Goal: Task Accomplishment & Management: Use online tool/utility

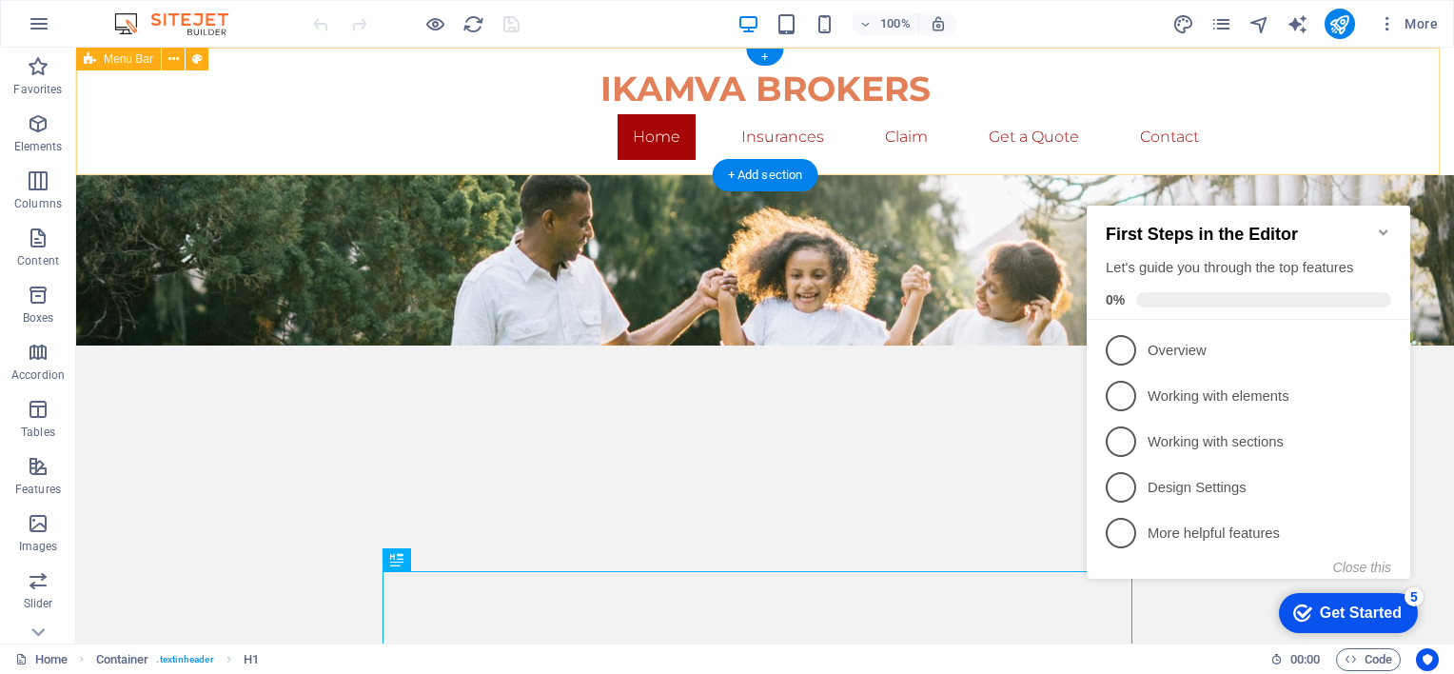
click at [1294, 114] on div "IKAMVA BROKERS Home Insurances Claim Get a Quote Contact" at bounding box center [765, 112] width 1378 height 128
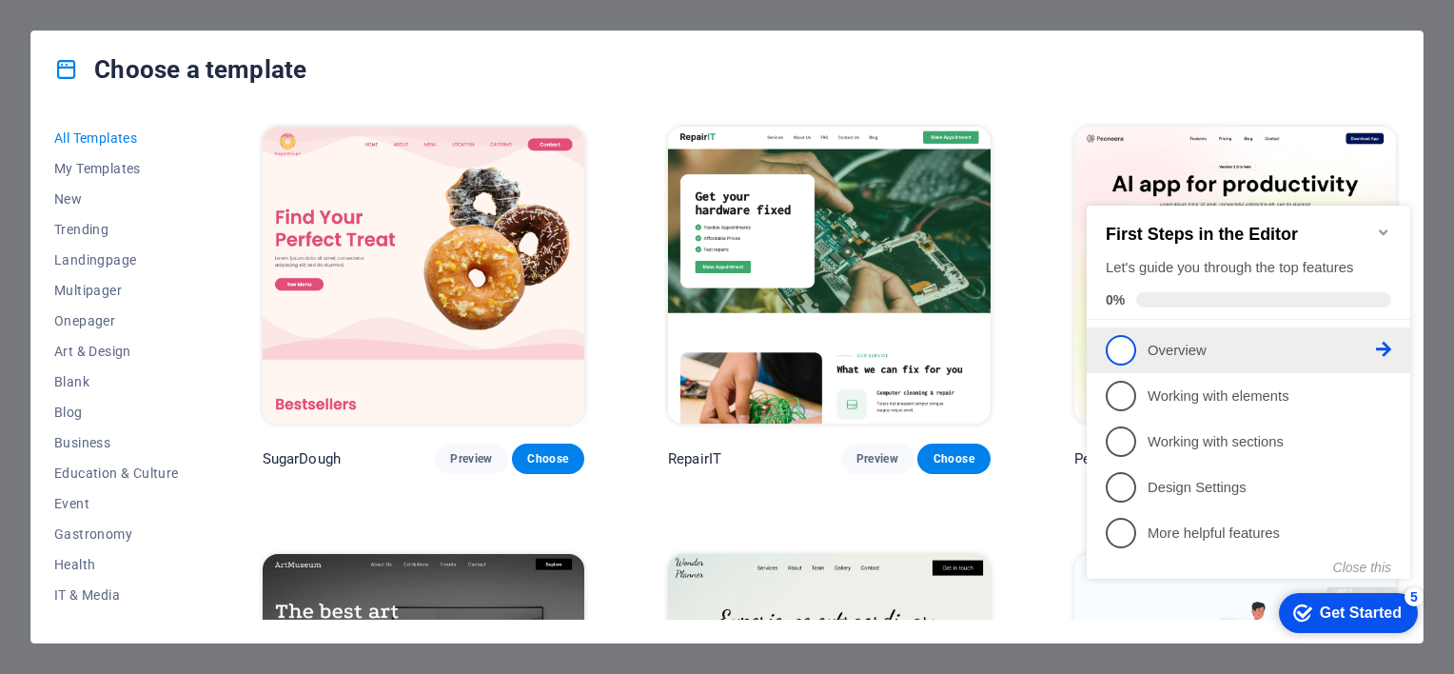
click at [1129, 346] on span "1" at bounding box center [1121, 350] width 30 height 30
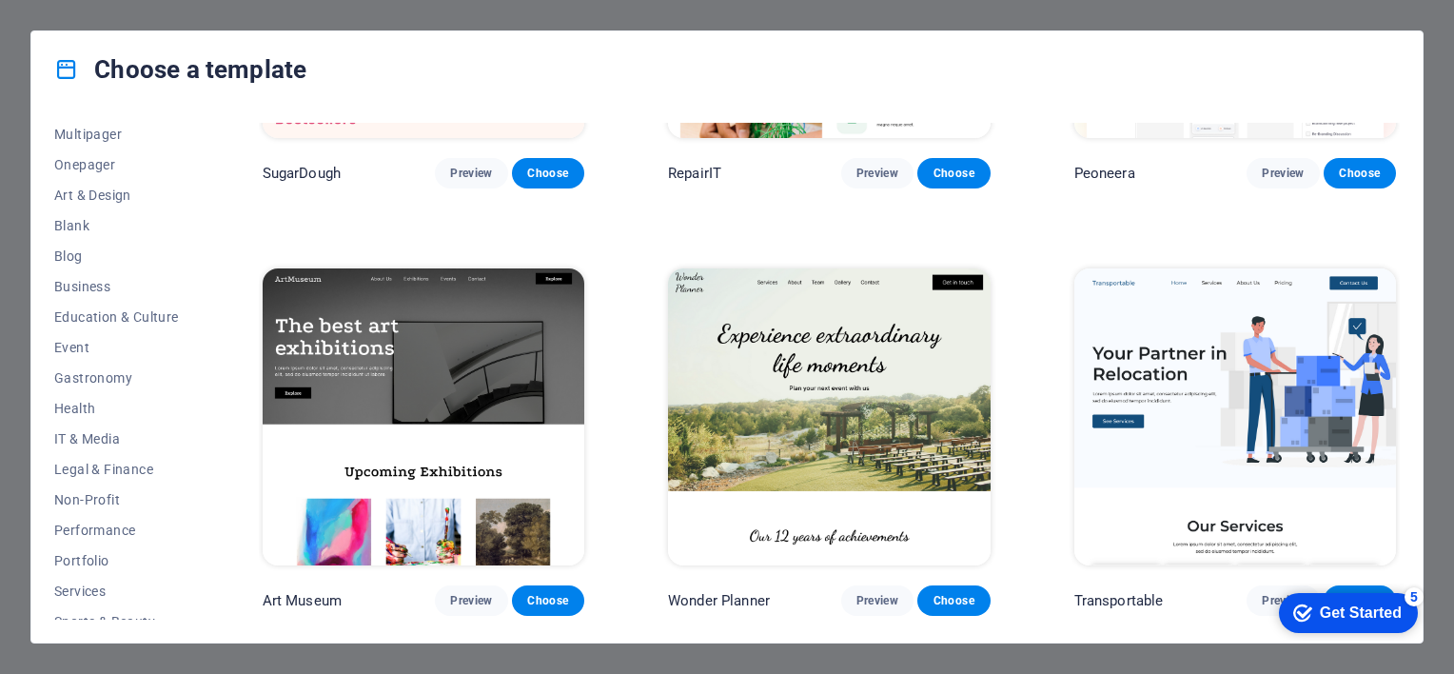
scroll to position [190, 0]
click at [99, 247] on span "Business" at bounding box center [116, 252] width 125 height 15
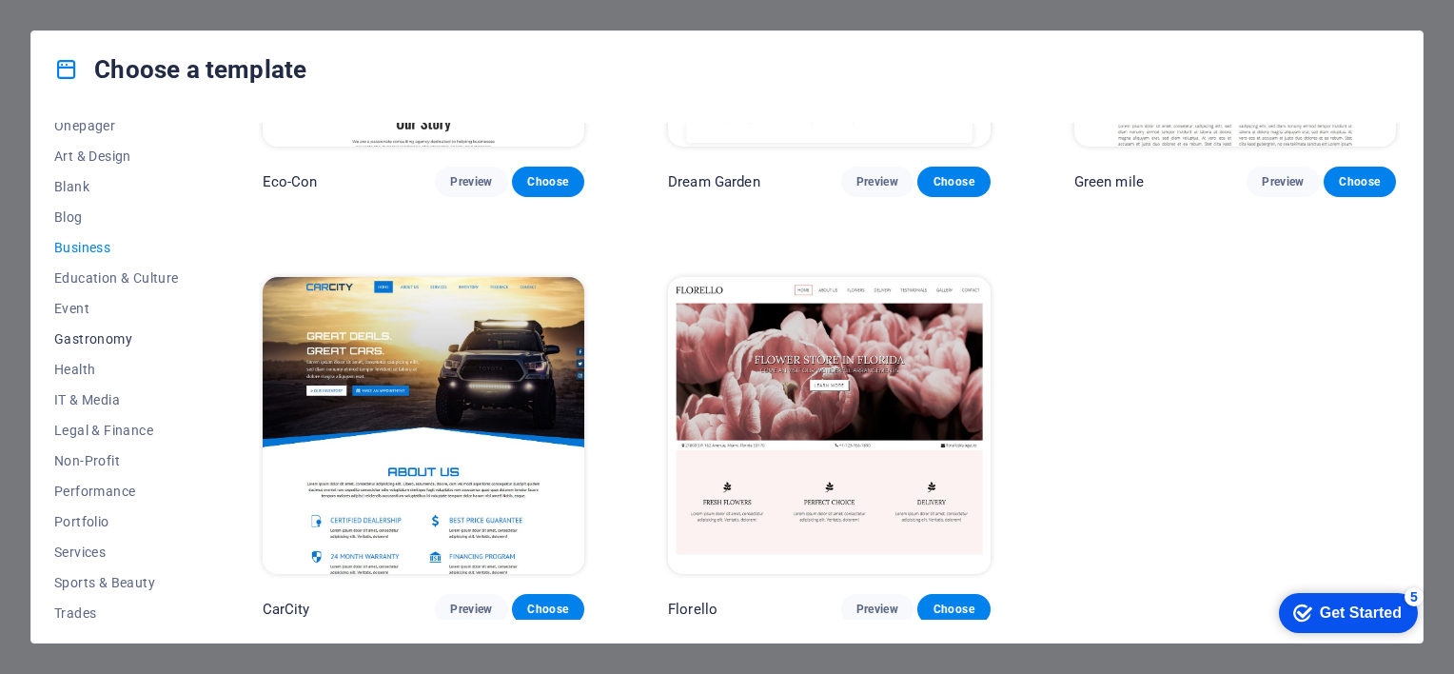
scroll to position [0, 0]
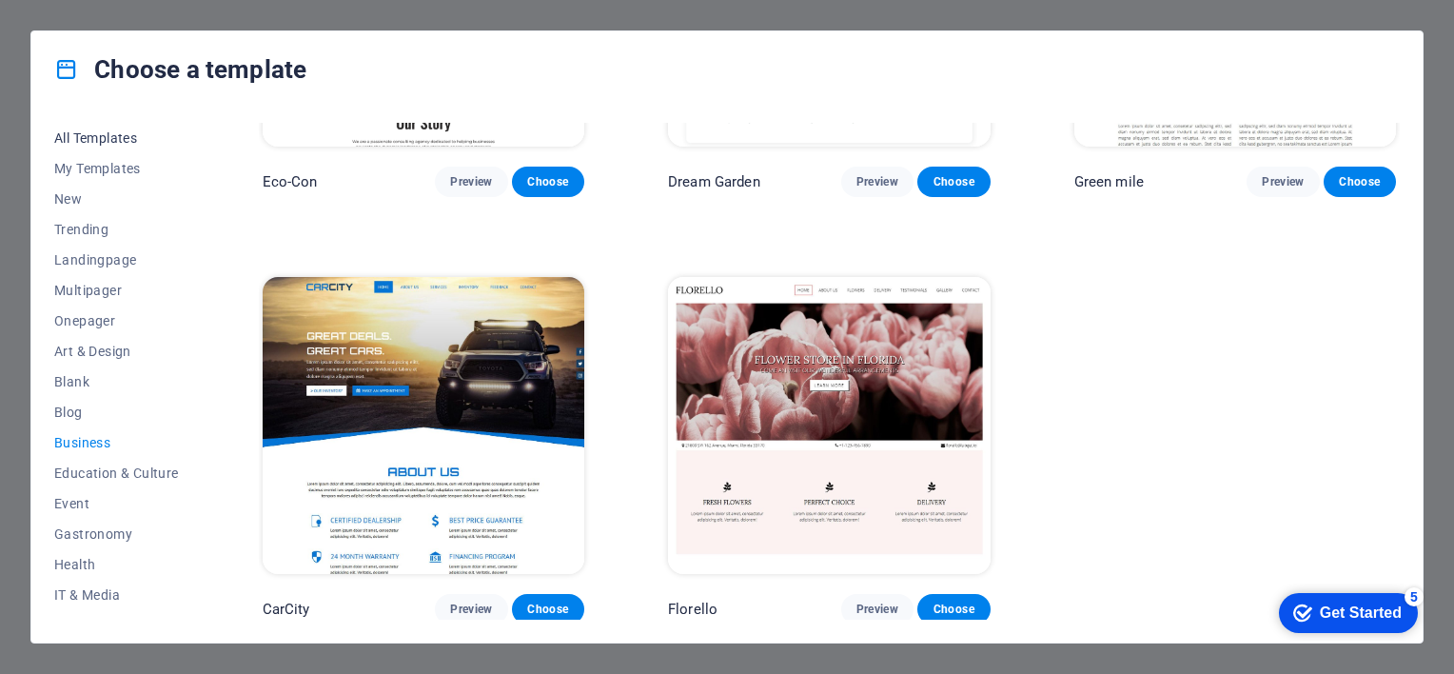
click at [101, 138] on span "All Templates" at bounding box center [116, 137] width 125 height 15
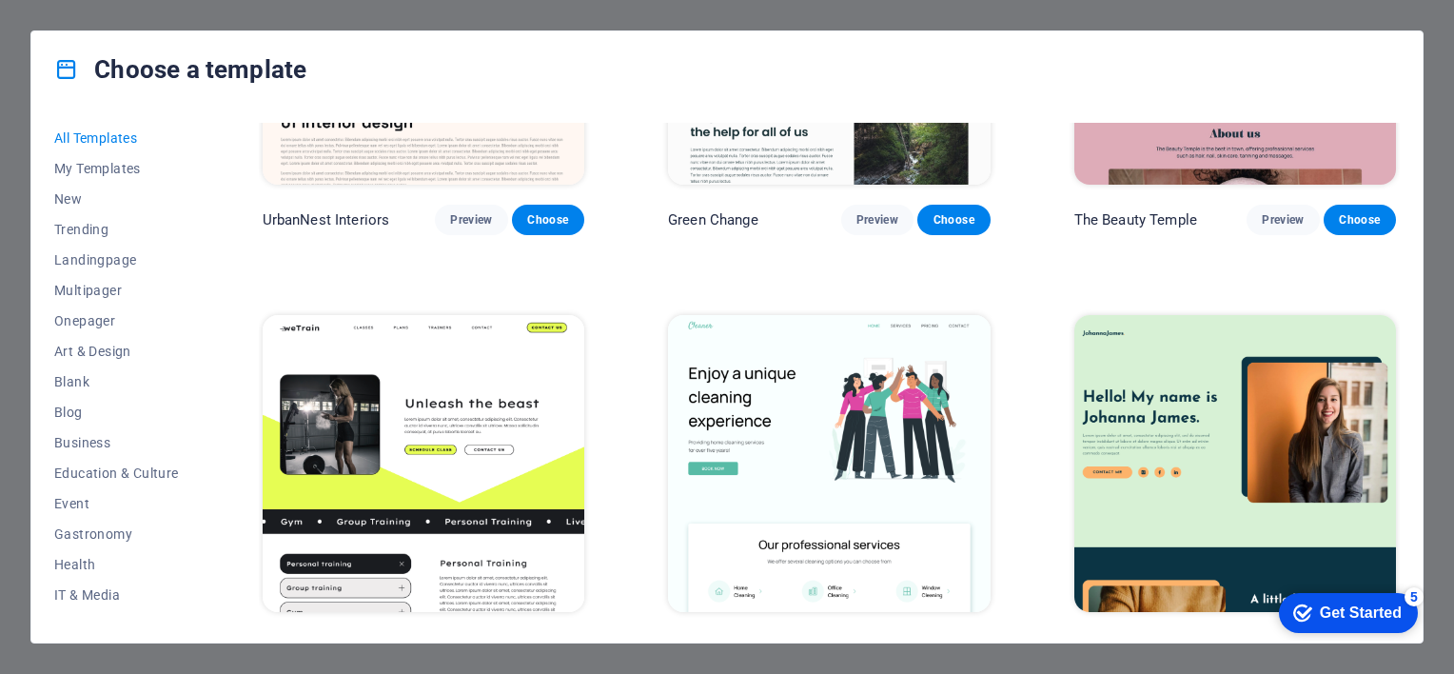
scroll to position [2474, 0]
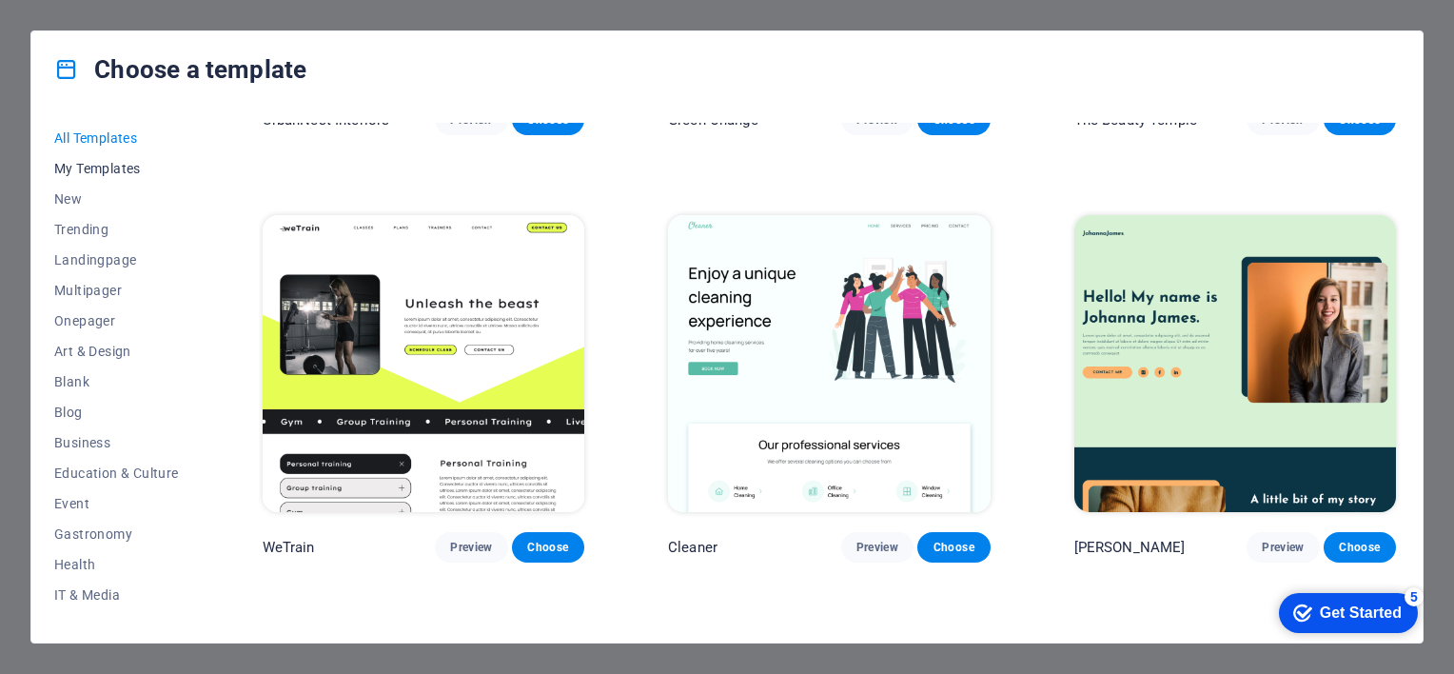
click at [121, 163] on span "My Templates" at bounding box center [116, 168] width 125 height 15
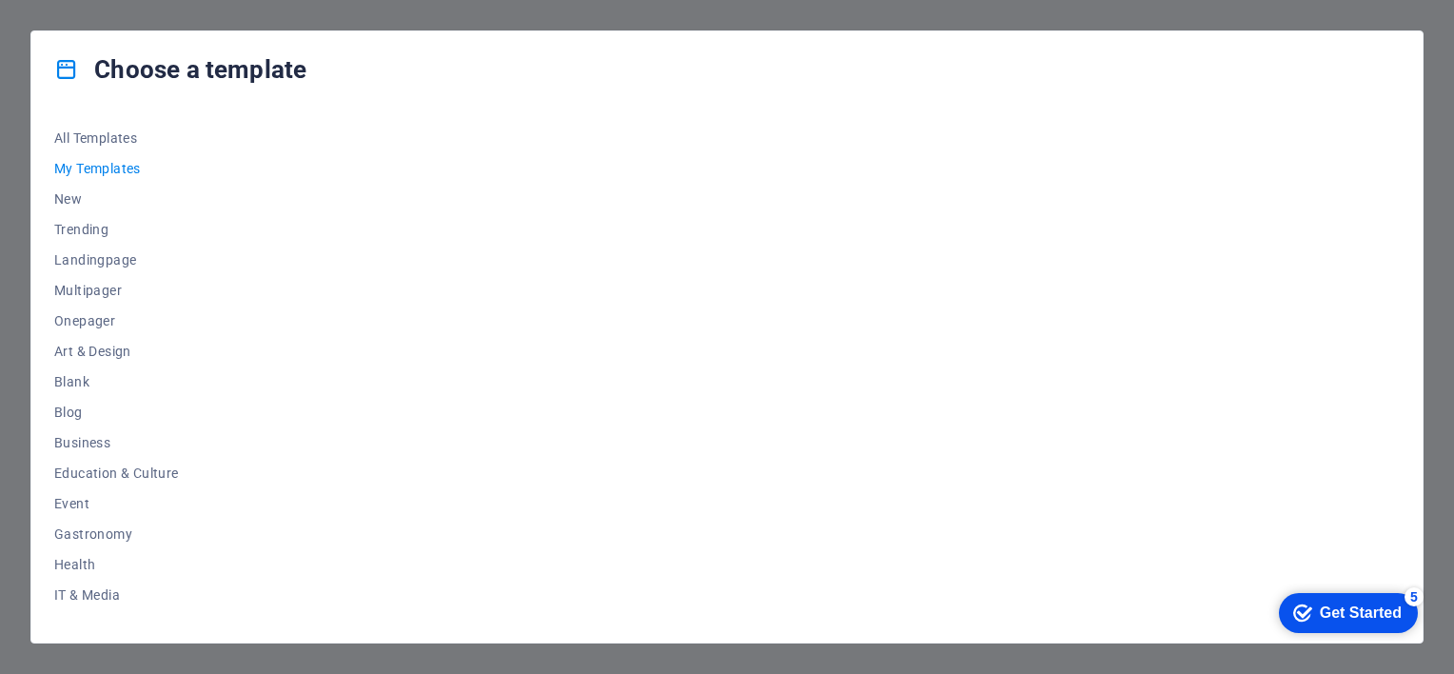
scroll to position [0, 0]
click at [860, 312] on div at bounding box center [829, 371] width 1141 height 497
click at [60, 202] on span "New" at bounding box center [116, 198] width 125 height 15
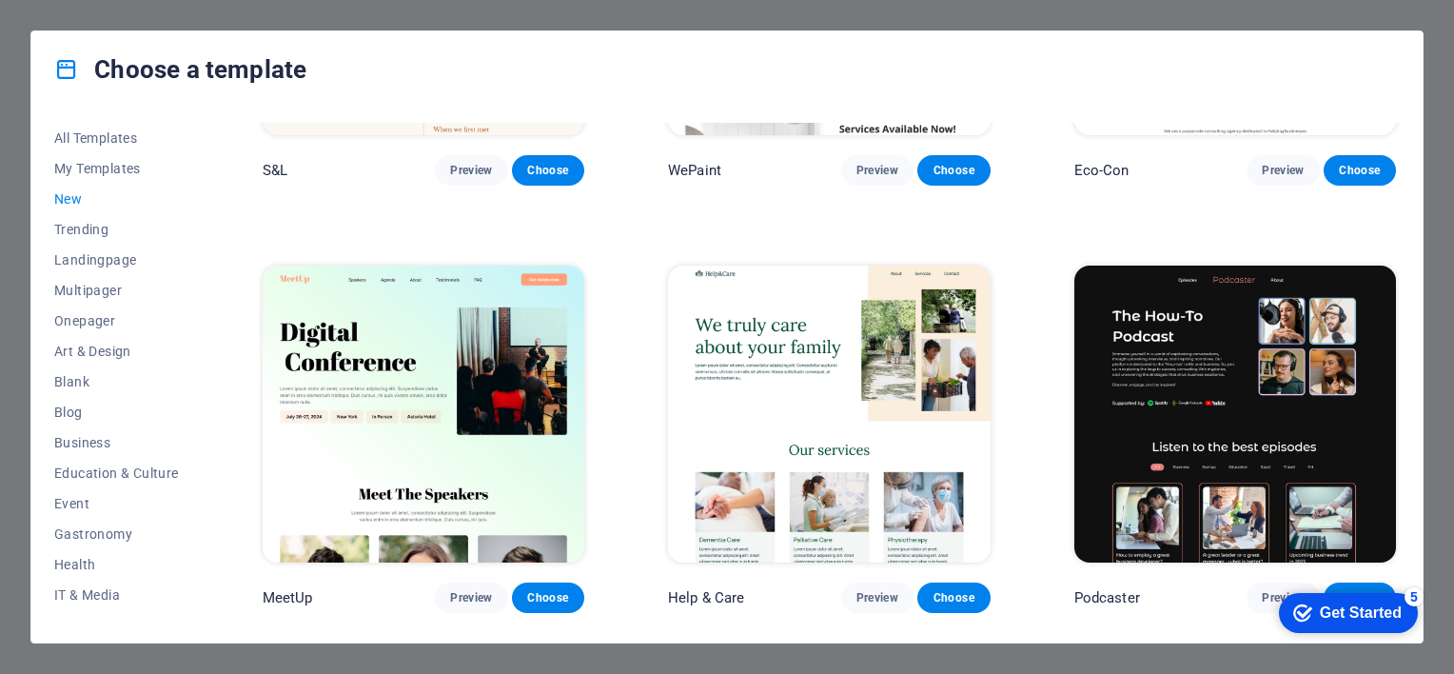
scroll to position [1237, 0]
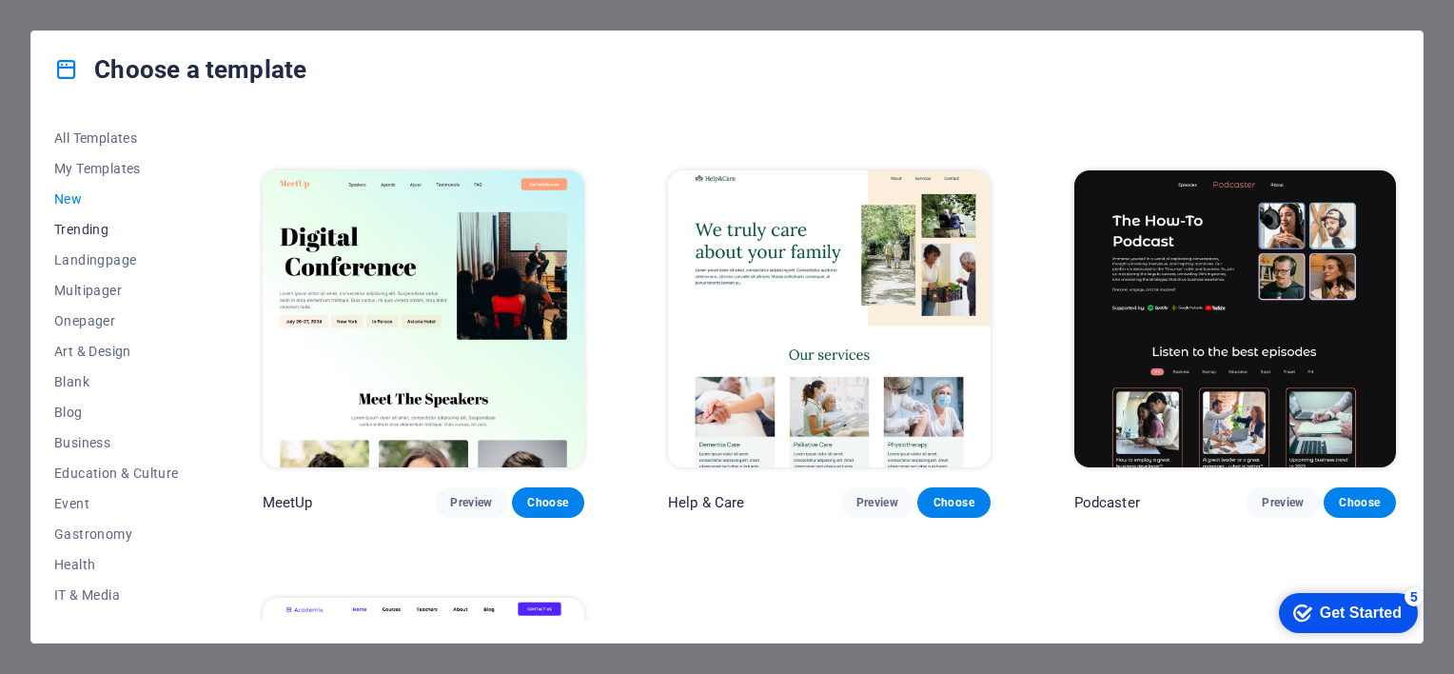
click at [84, 225] on span "Trending" at bounding box center [116, 229] width 125 height 15
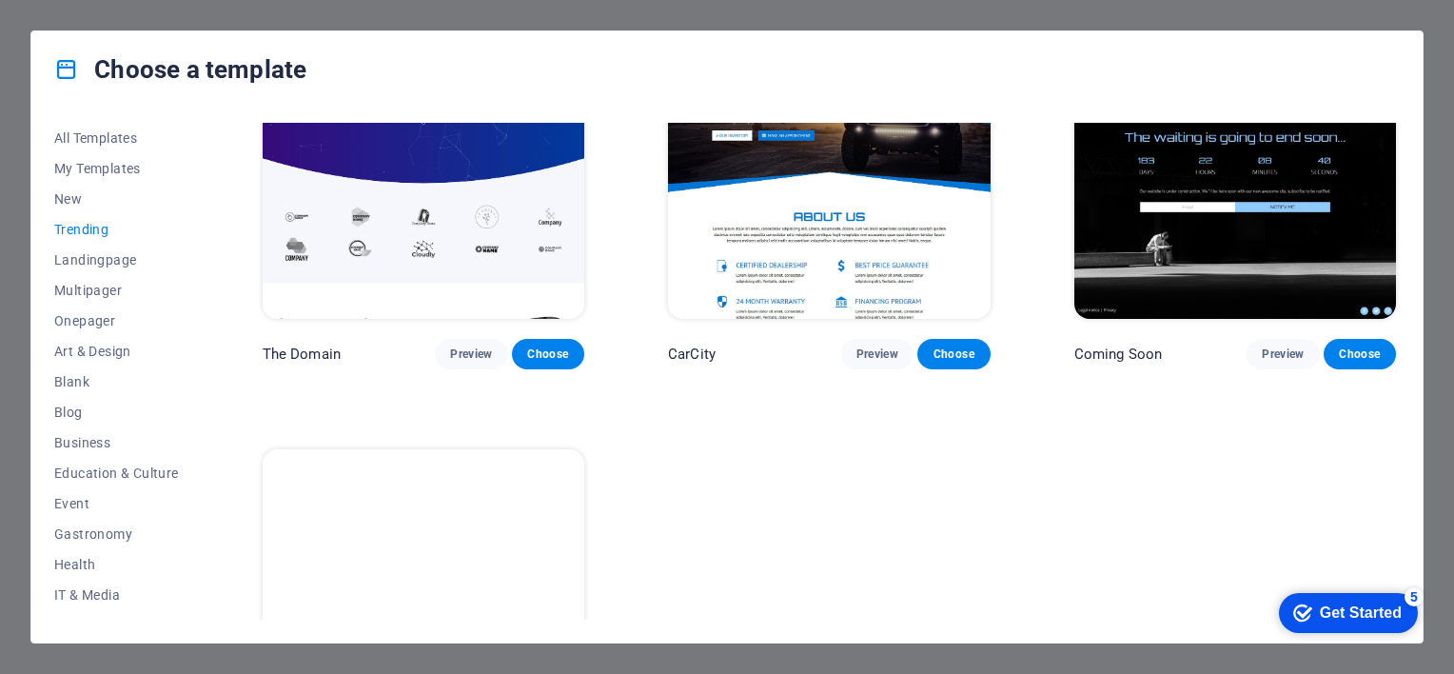
scroll to position [1979, 0]
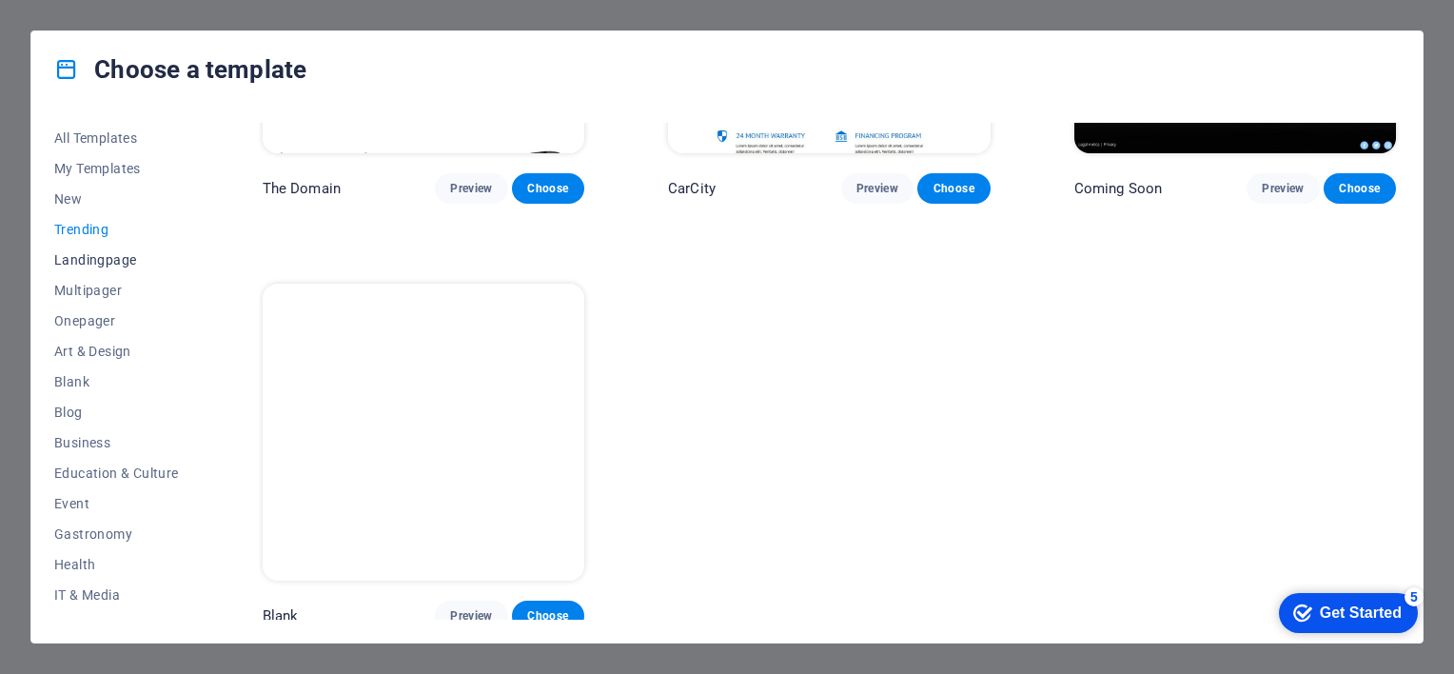
click at [110, 258] on span "Landingpage" at bounding box center [116, 259] width 125 height 15
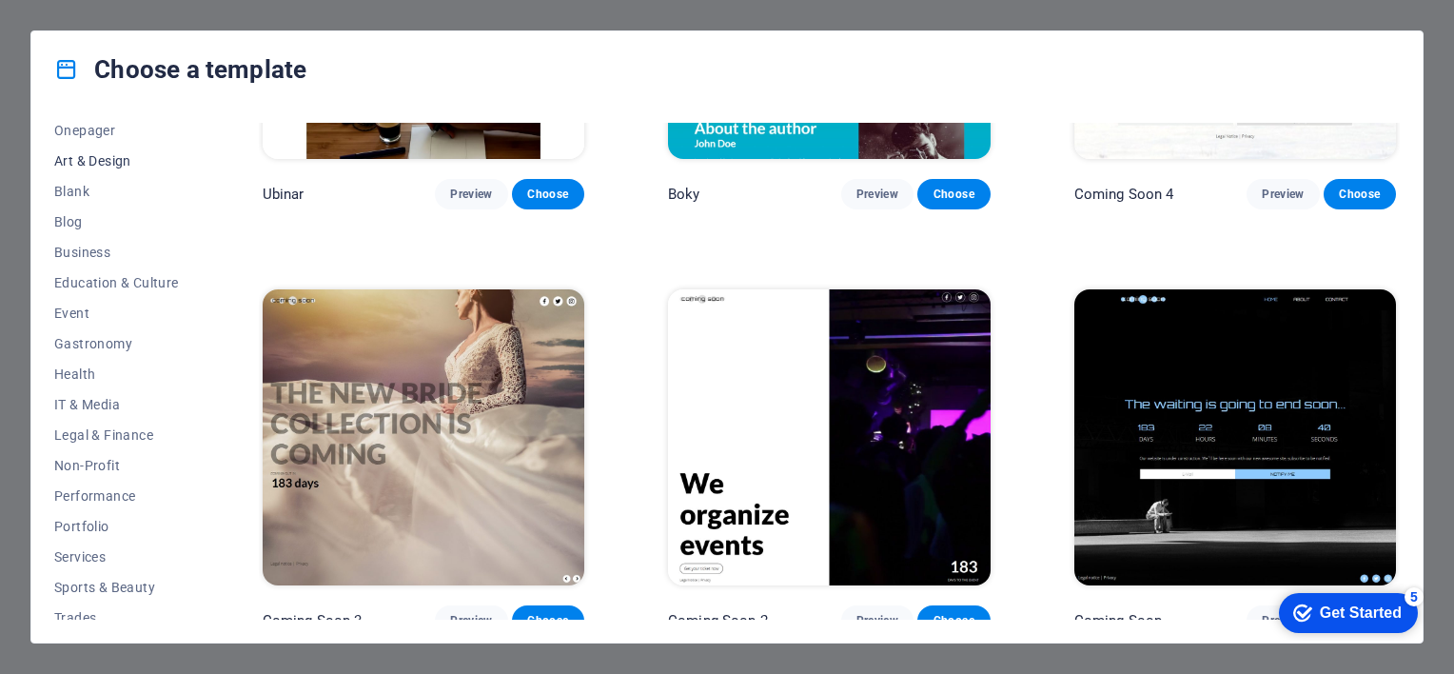
scroll to position [264, 0]
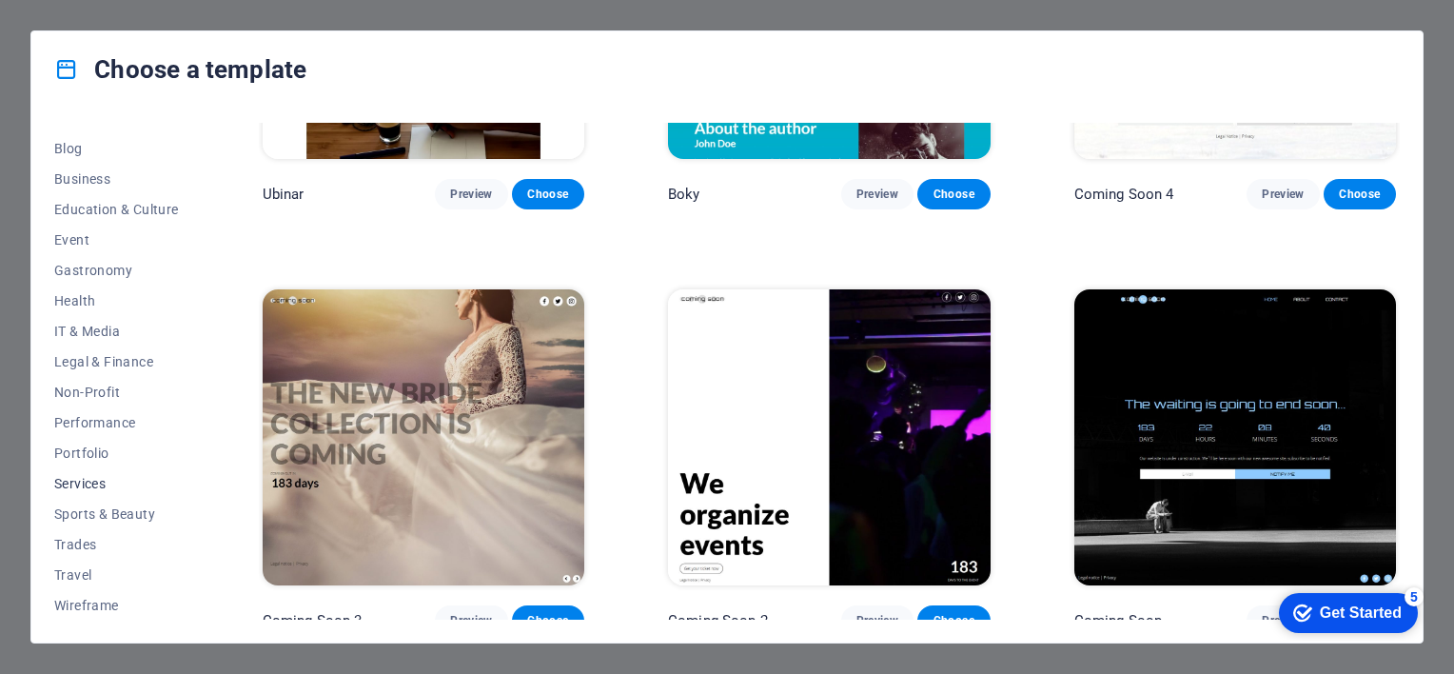
click at [101, 479] on span "Services" at bounding box center [116, 483] width 125 height 15
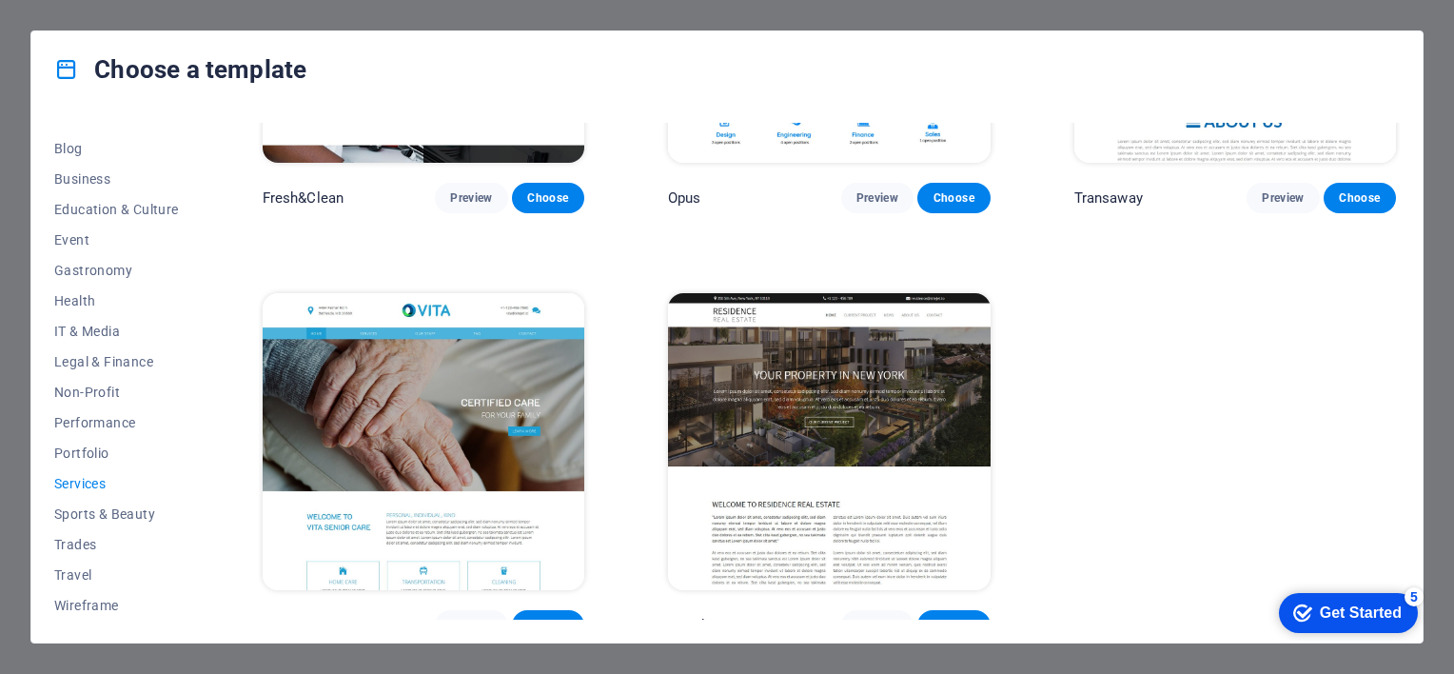
scroll to position [2403, 0]
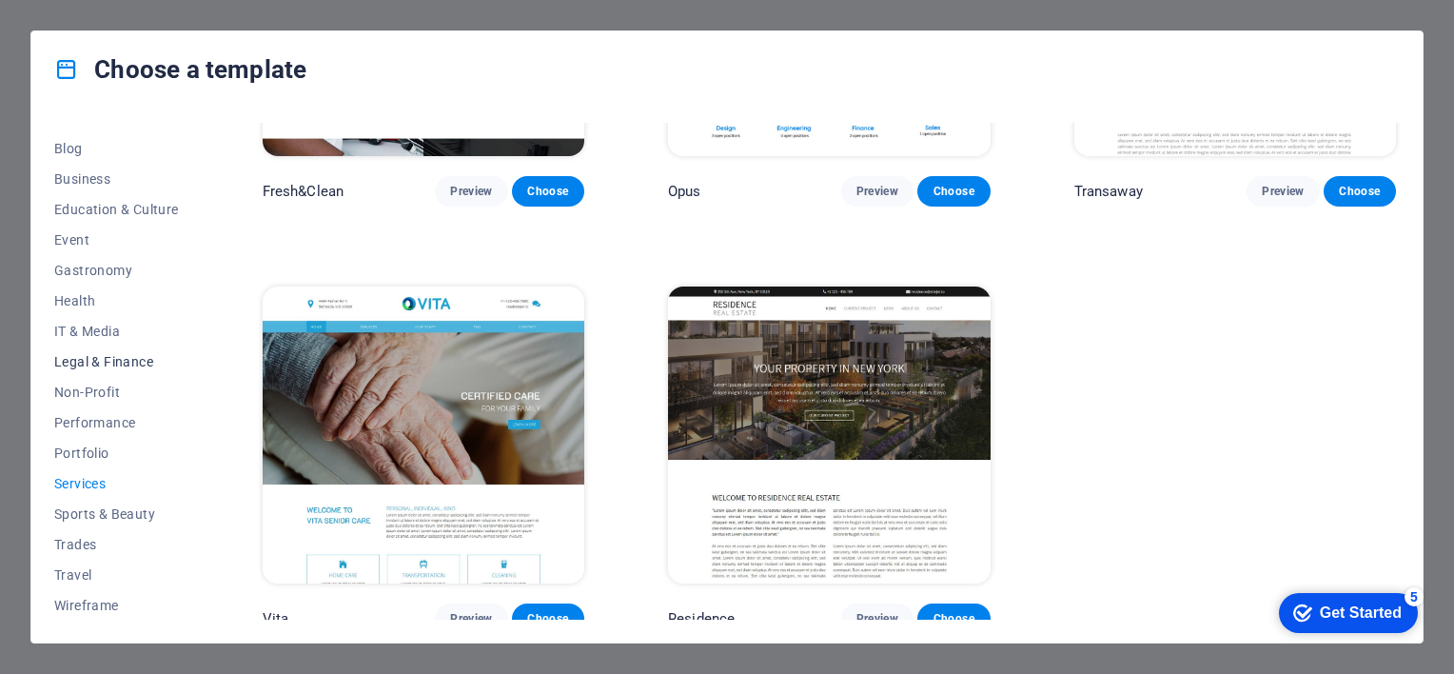
click at [85, 361] on span "Legal & Finance" at bounding box center [116, 361] width 125 height 15
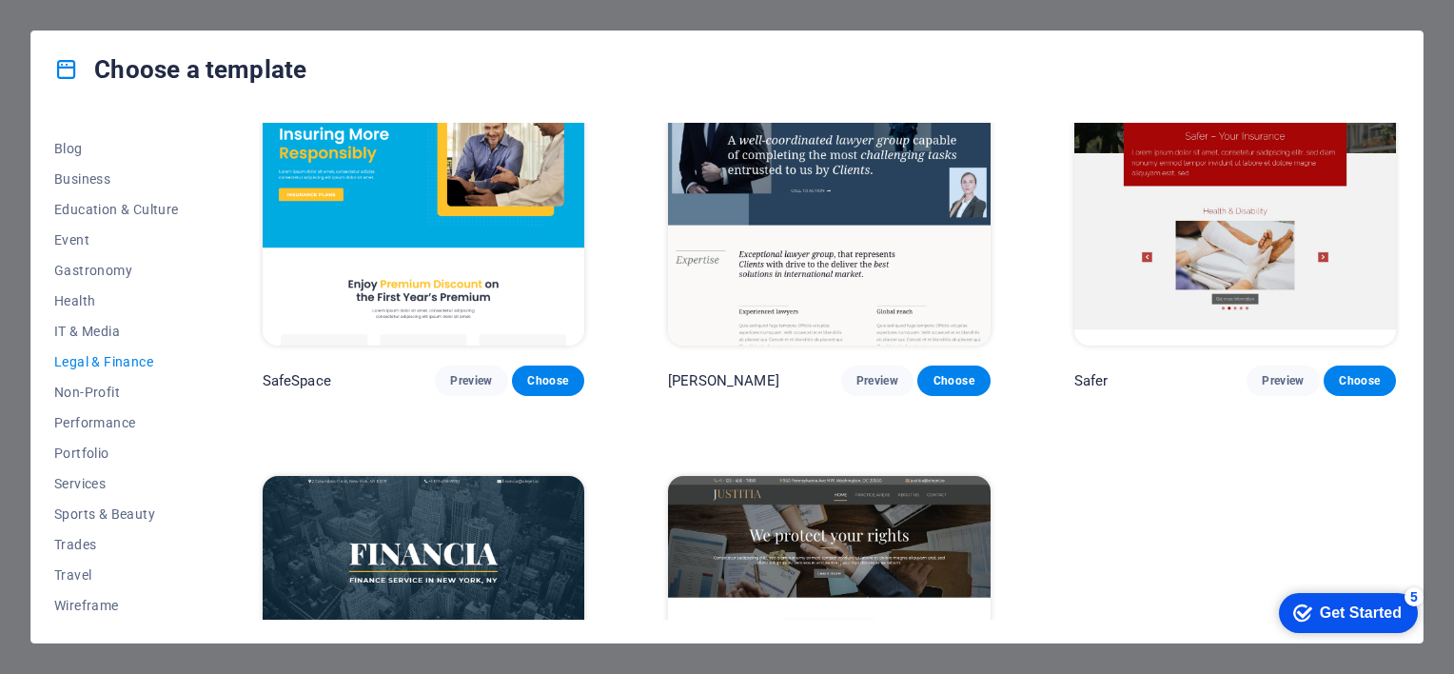
scroll to position [0, 0]
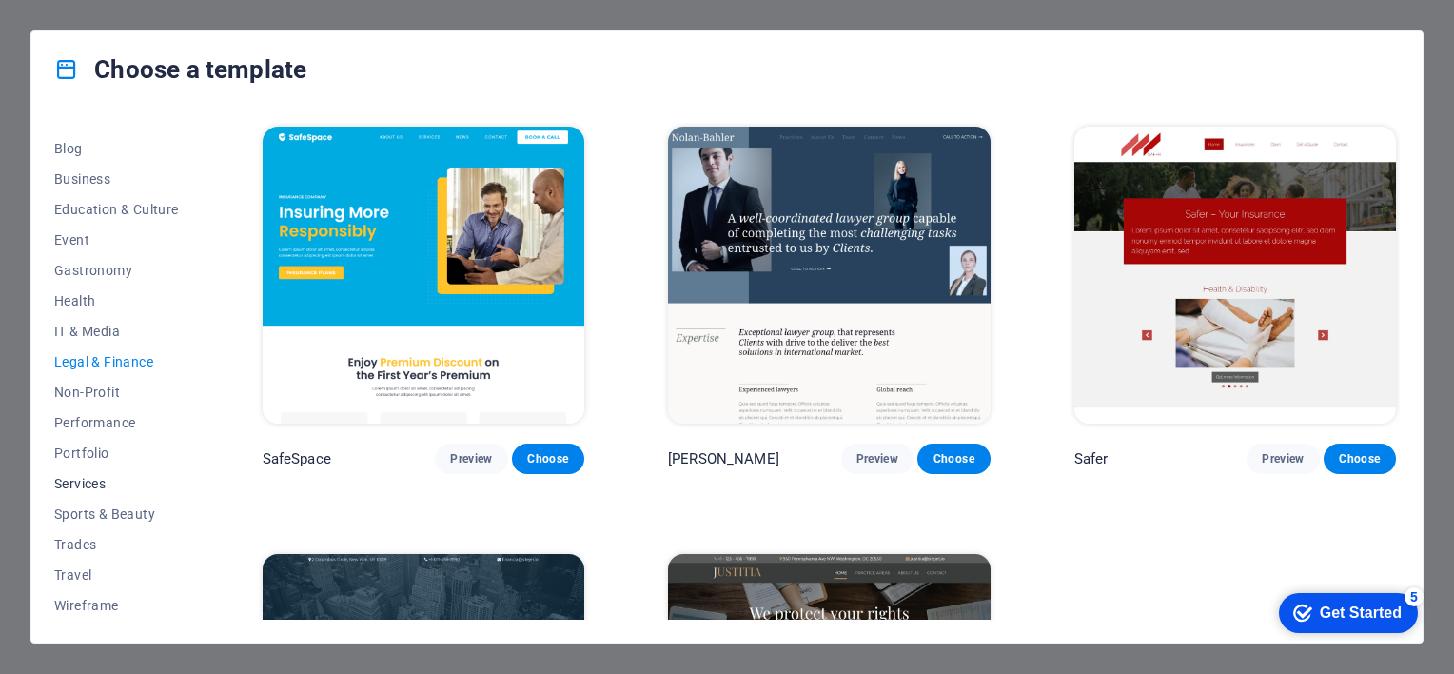
click at [89, 476] on span "Services" at bounding box center [116, 483] width 125 height 15
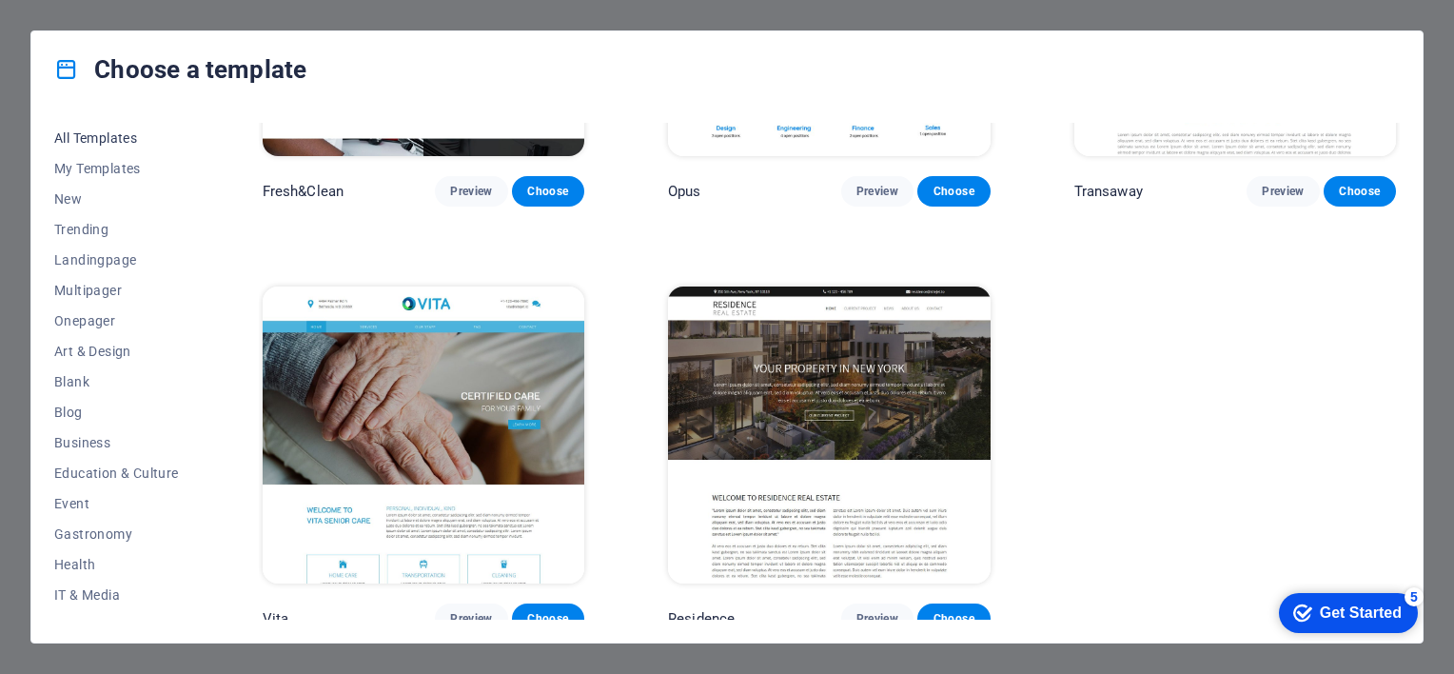
click at [122, 131] on span "All Templates" at bounding box center [116, 137] width 125 height 15
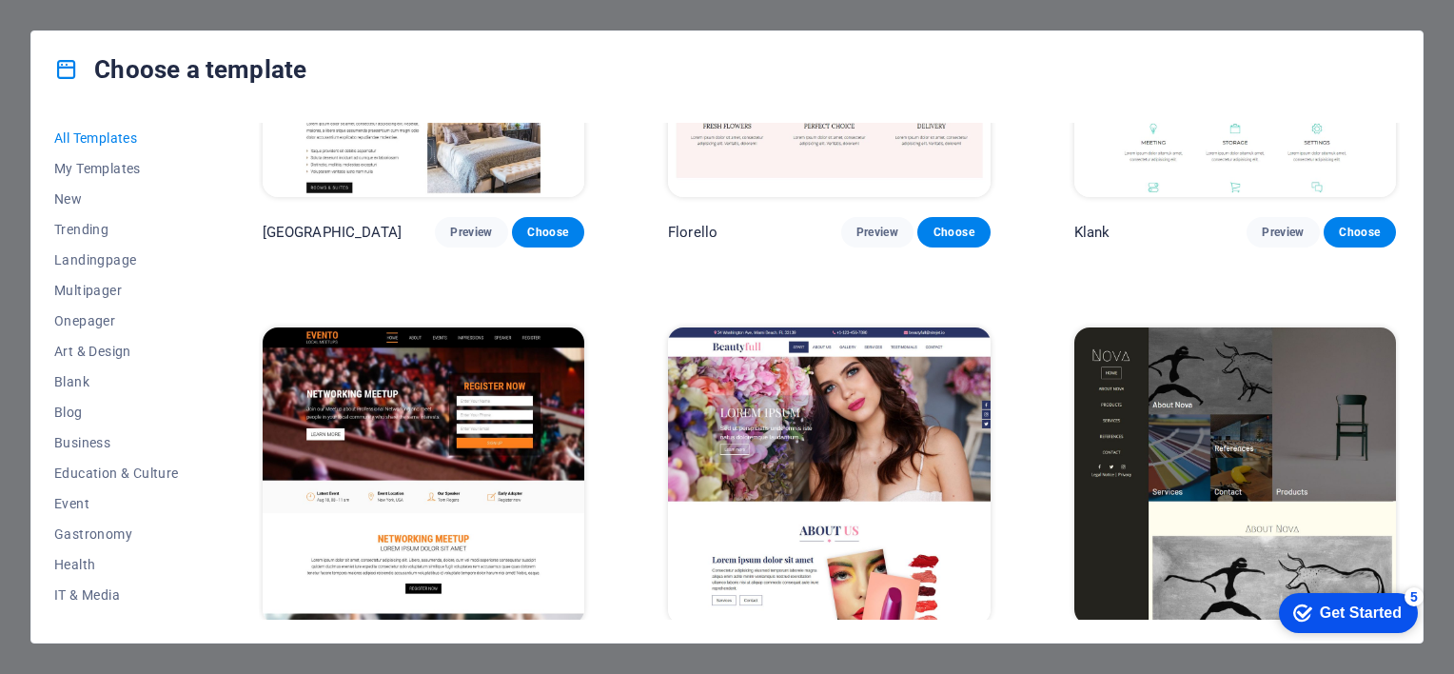
scroll to position [16166, 0]
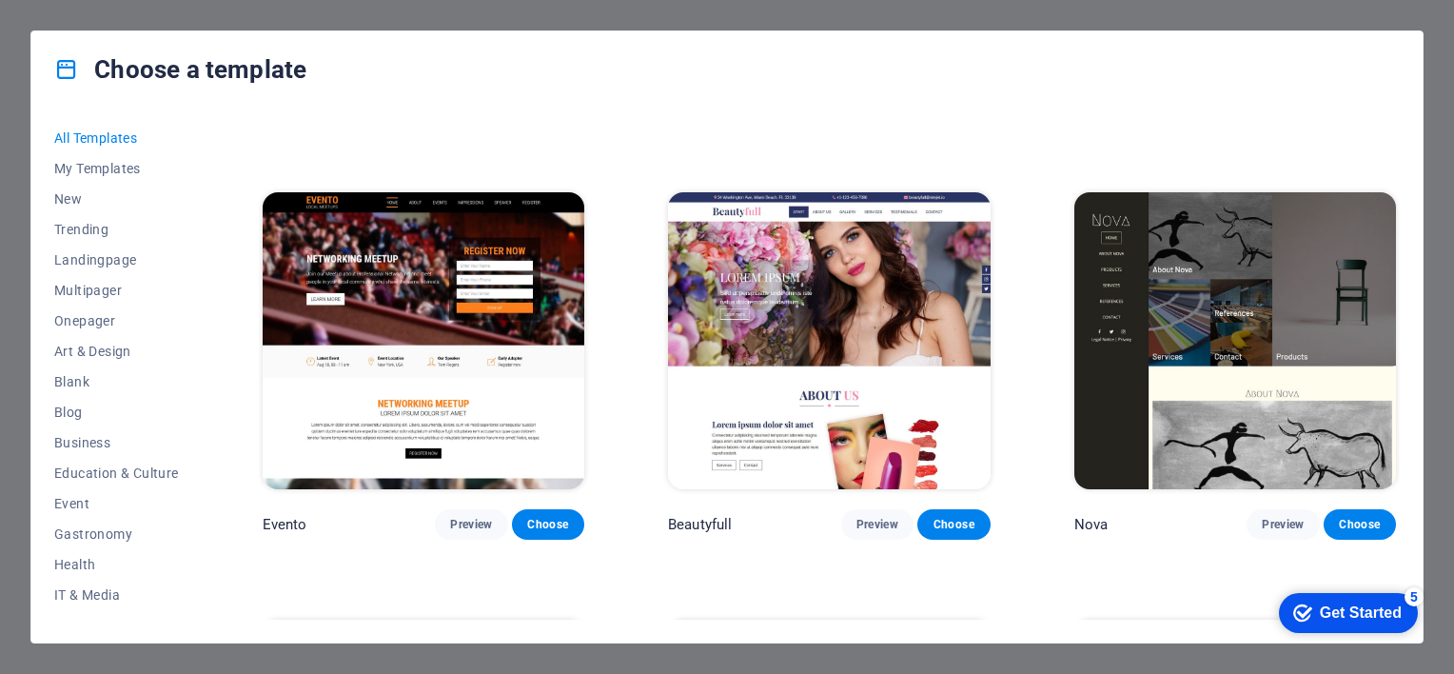
click at [1322, 614] on div "Get Started" at bounding box center [1361, 612] width 82 height 17
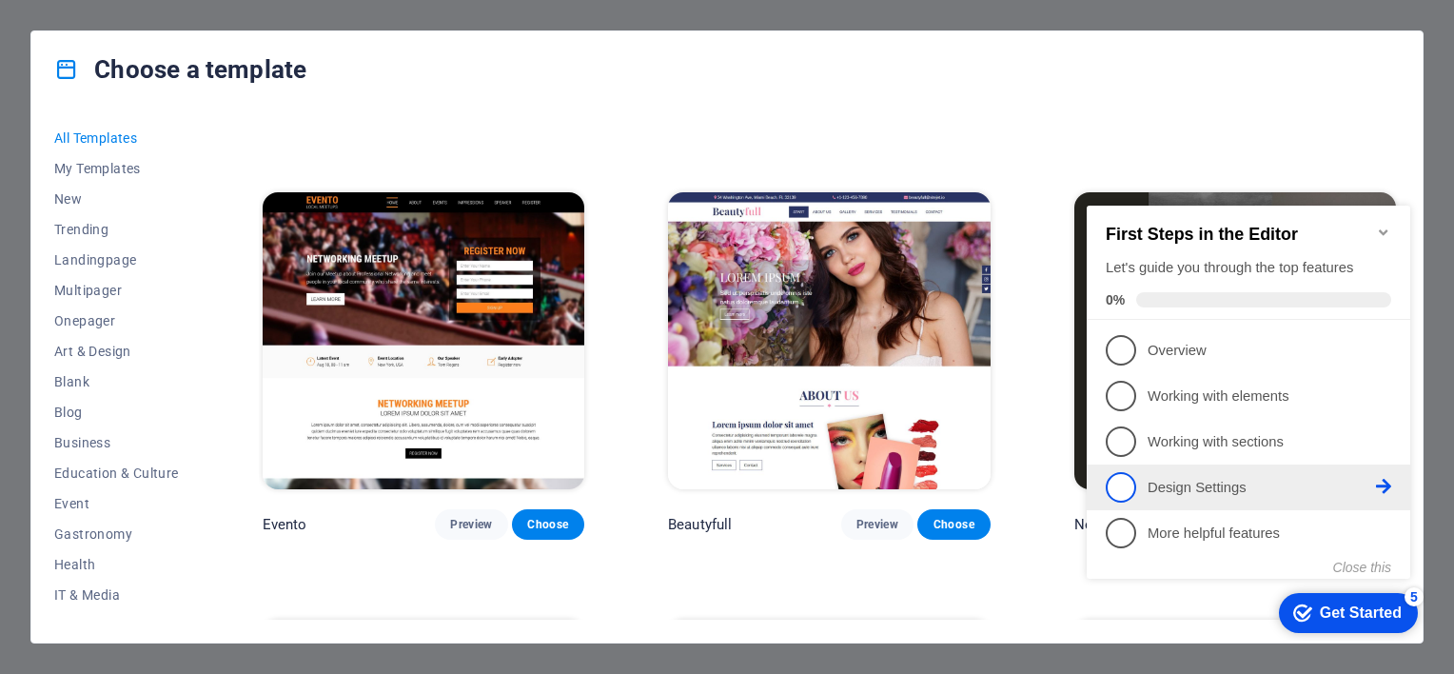
click at [1216, 482] on p "Design Settings - incomplete" at bounding box center [1262, 488] width 228 height 20
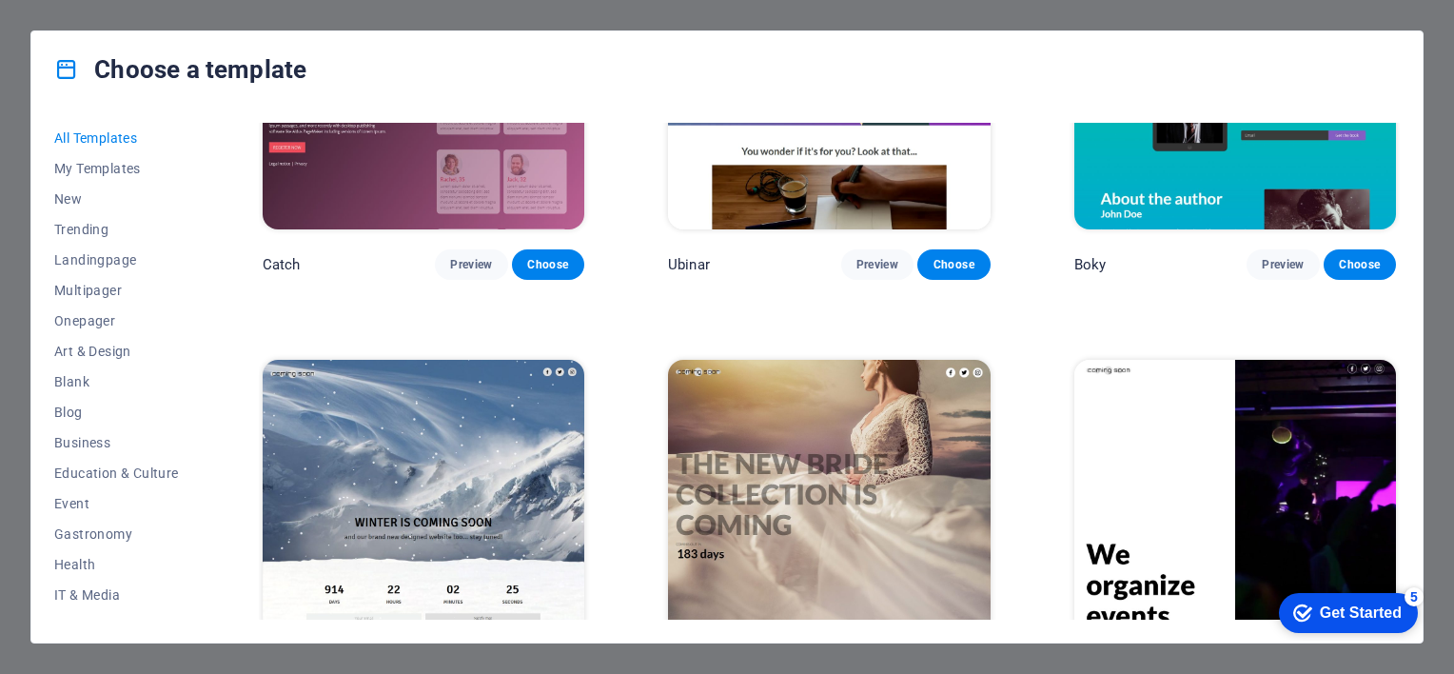
scroll to position [22248, 0]
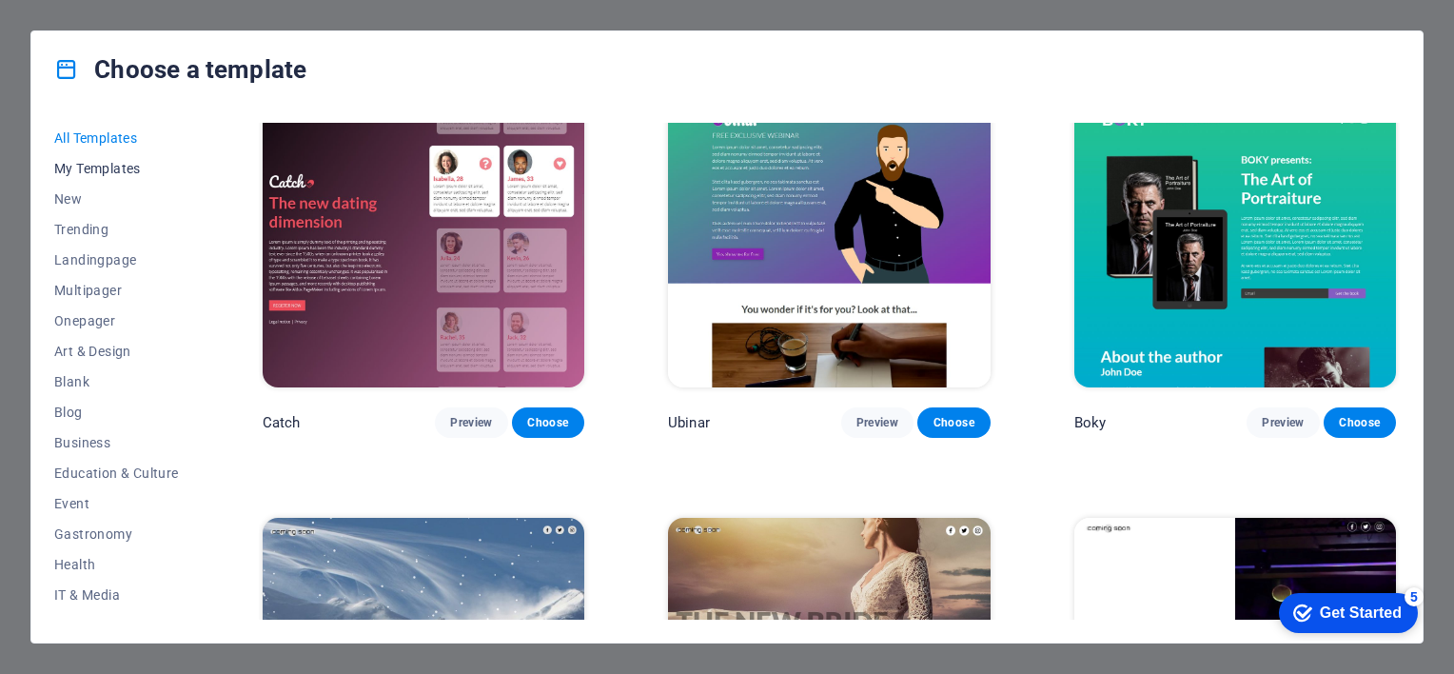
click at [89, 164] on span "My Templates" at bounding box center [116, 168] width 125 height 15
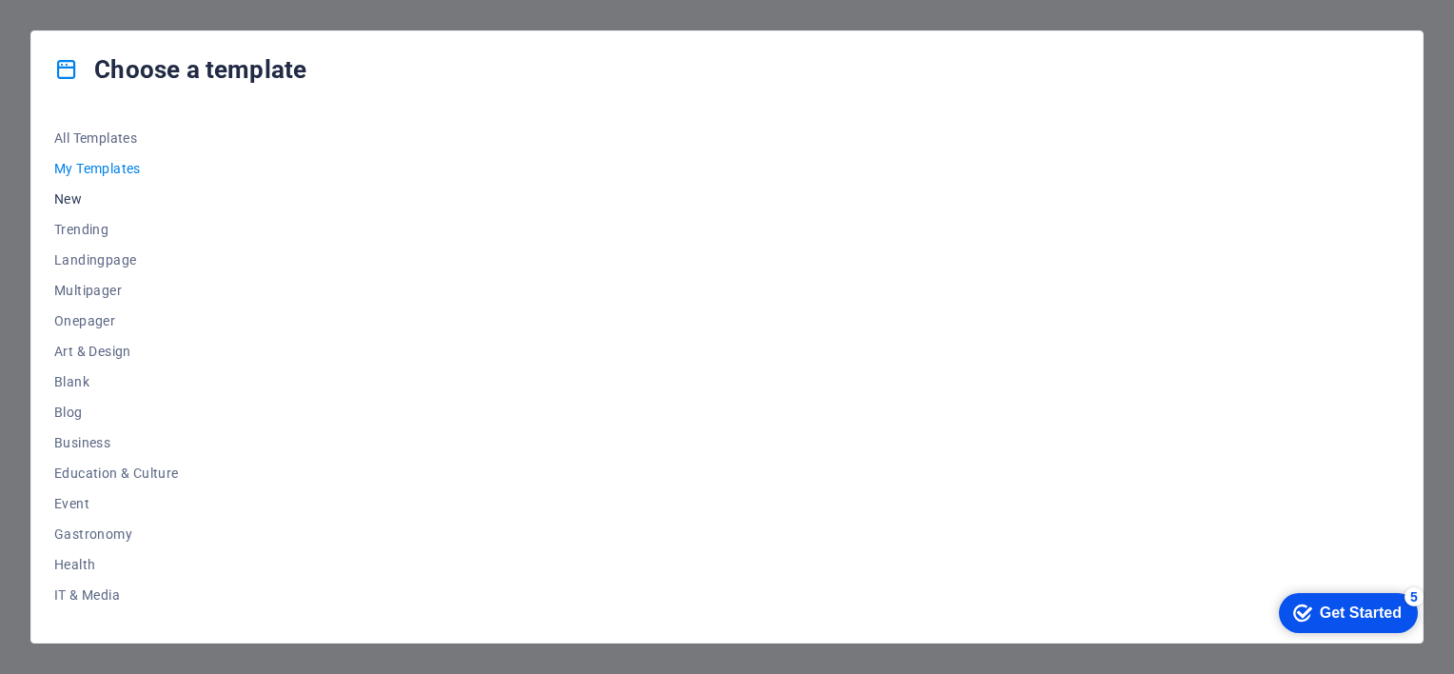
click at [66, 198] on span "New" at bounding box center [116, 198] width 125 height 15
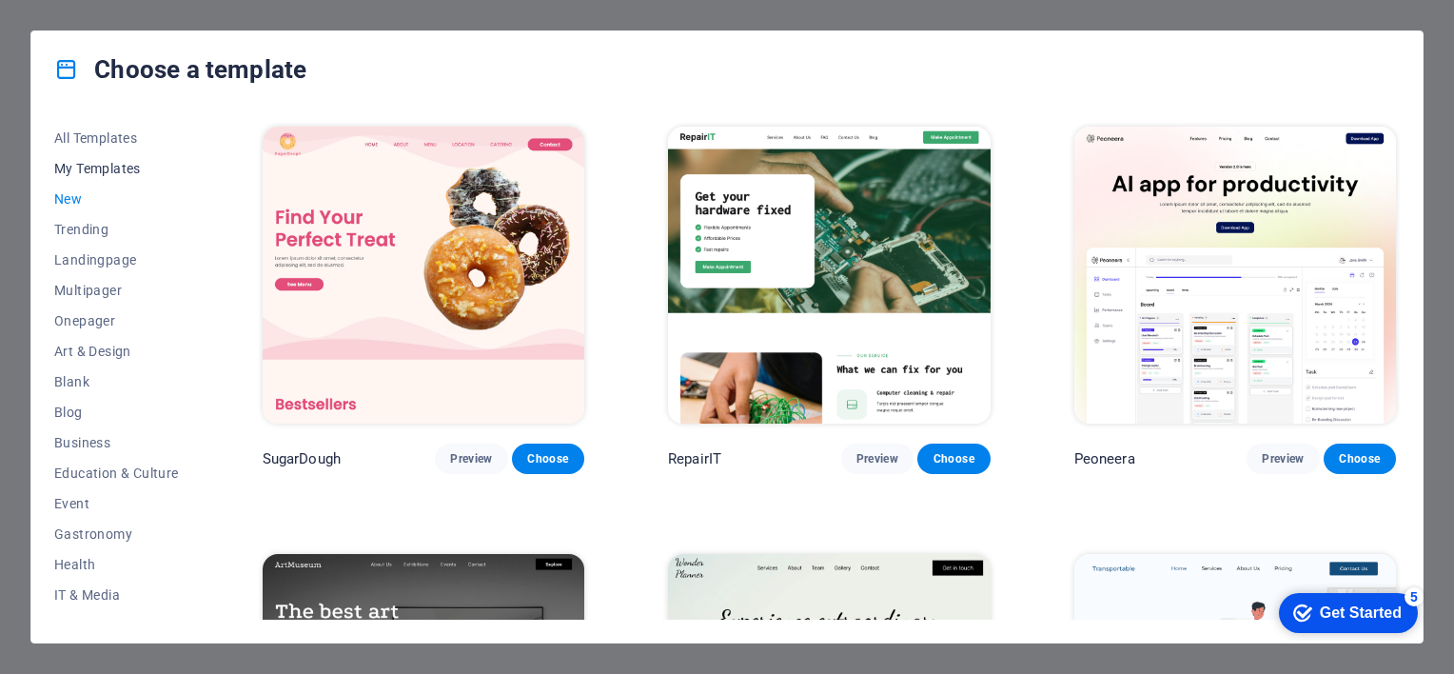
click at [96, 167] on span "My Templates" at bounding box center [116, 168] width 125 height 15
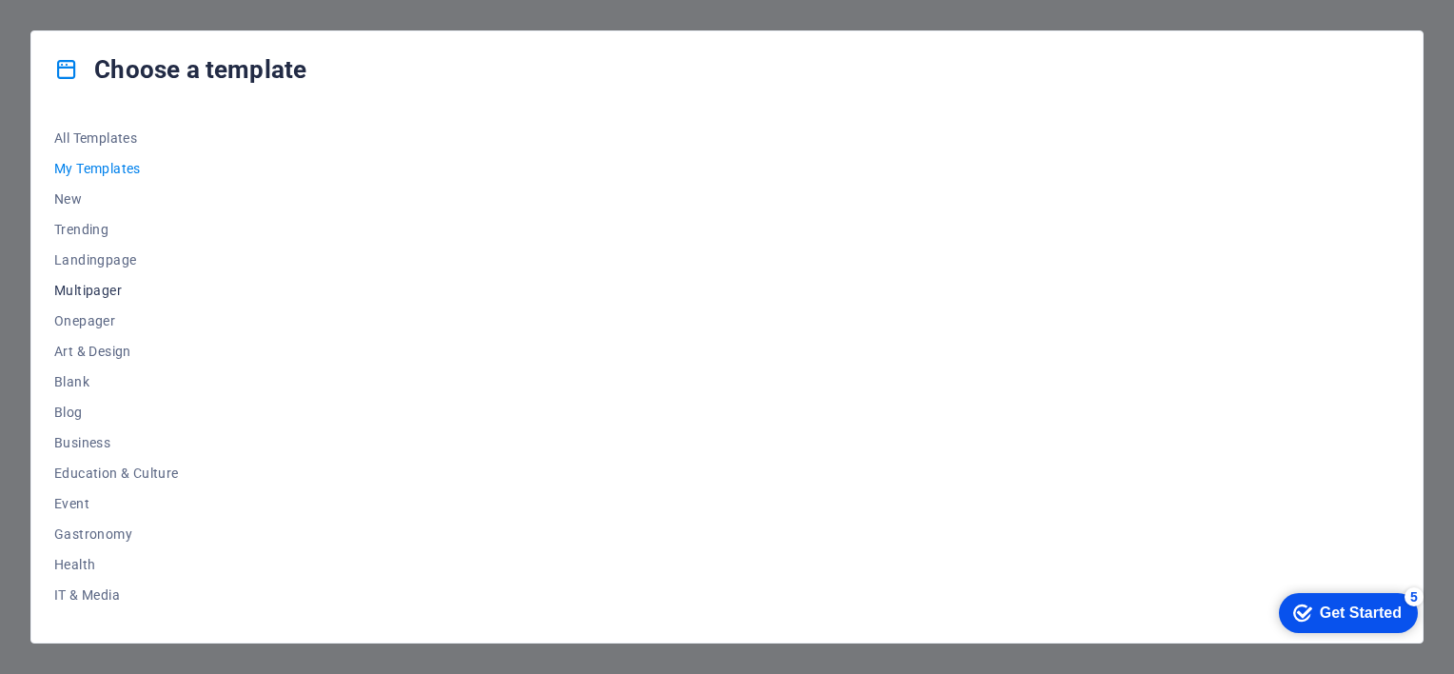
click at [102, 289] on span "Multipager" at bounding box center [116, 290] width 125 height 15
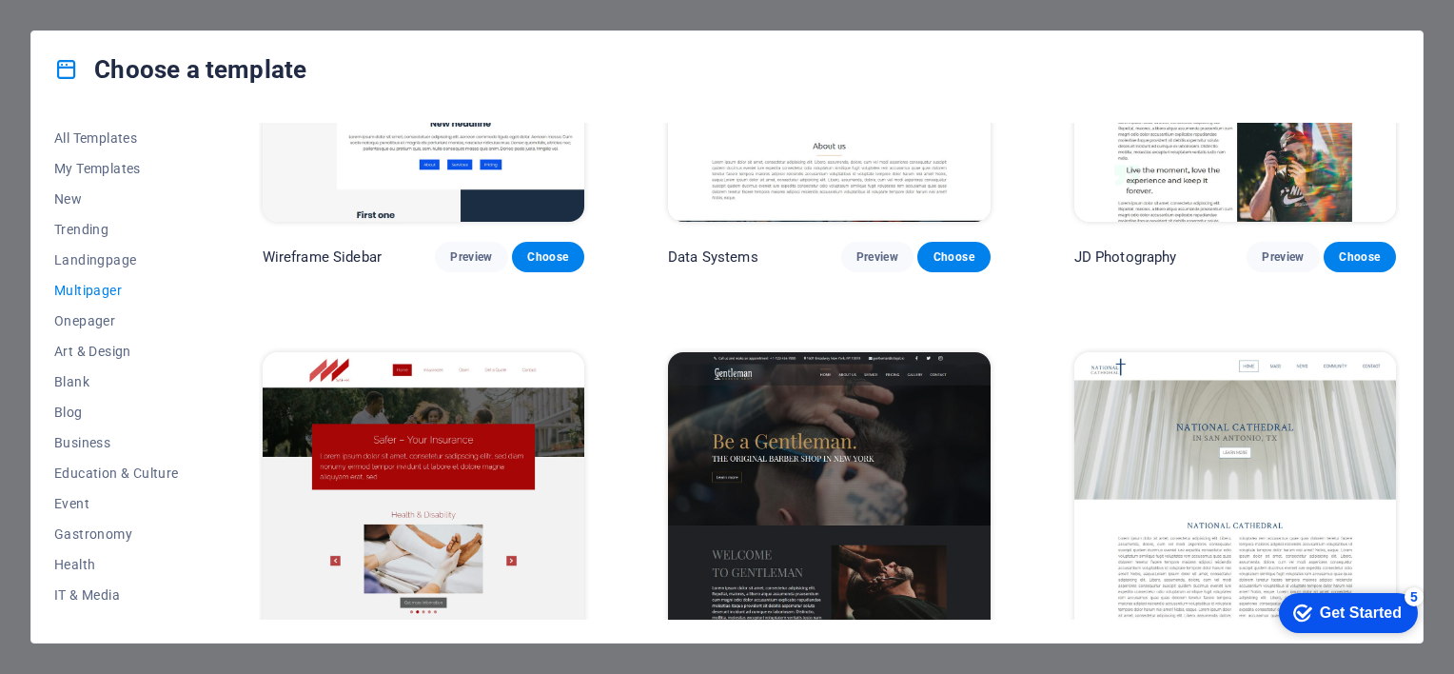
scroll to position [4568, 0]
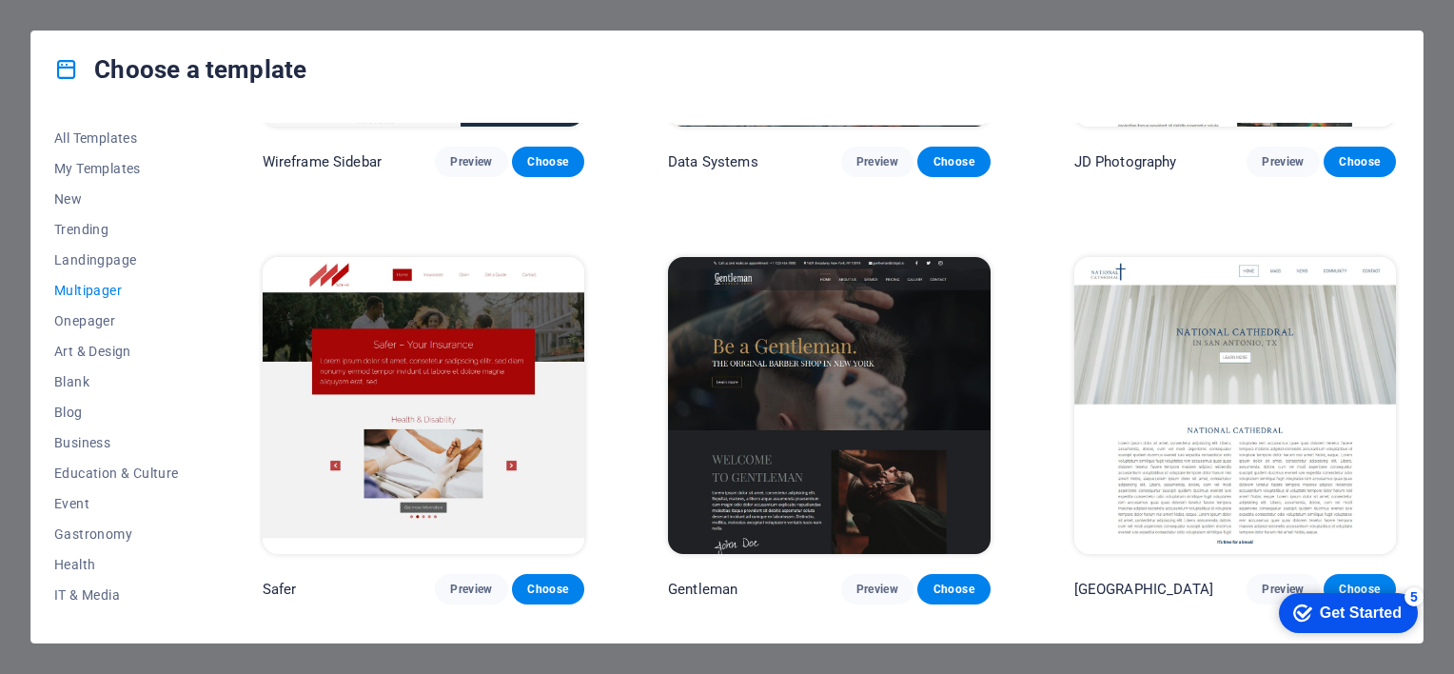
click at [419, 373] on img at bounding box center [424, 405] width 322 height 297
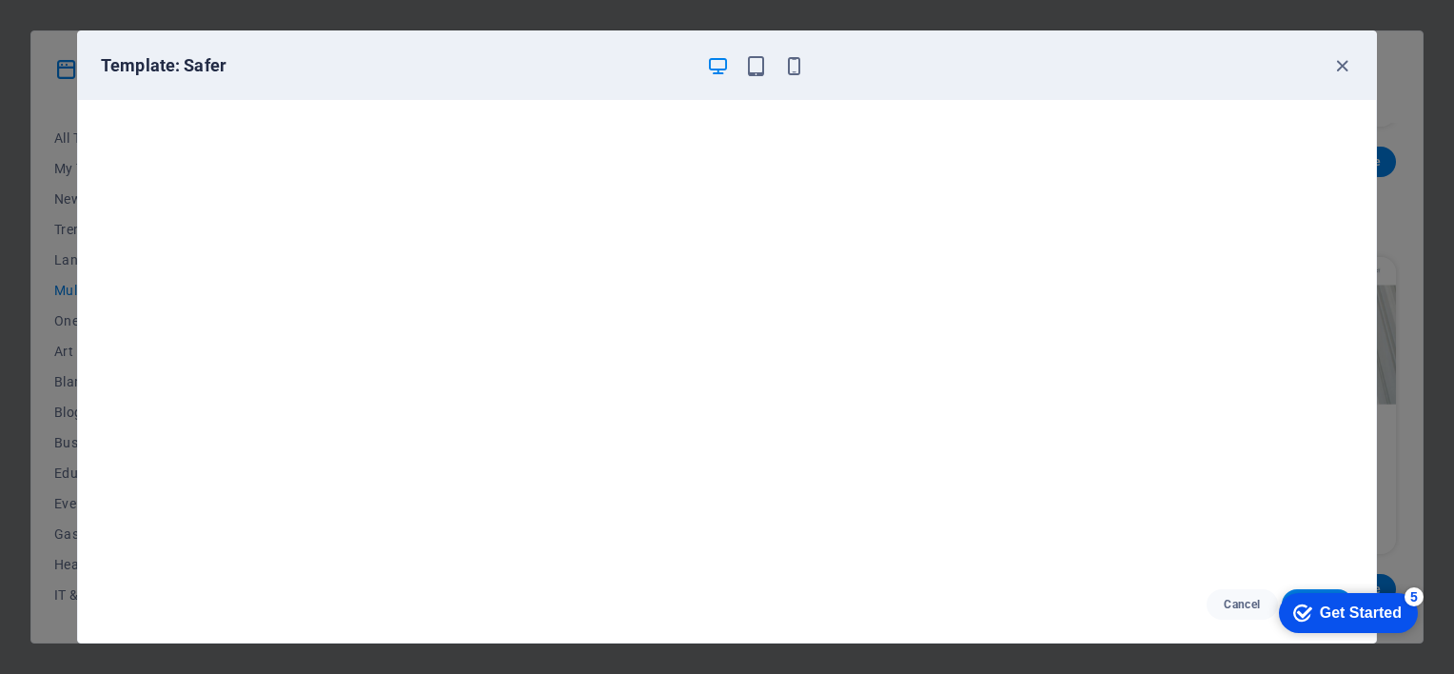
click at [1393, 604] on div "Get Started" at bounding box center [1361, 612] width 82 height 17
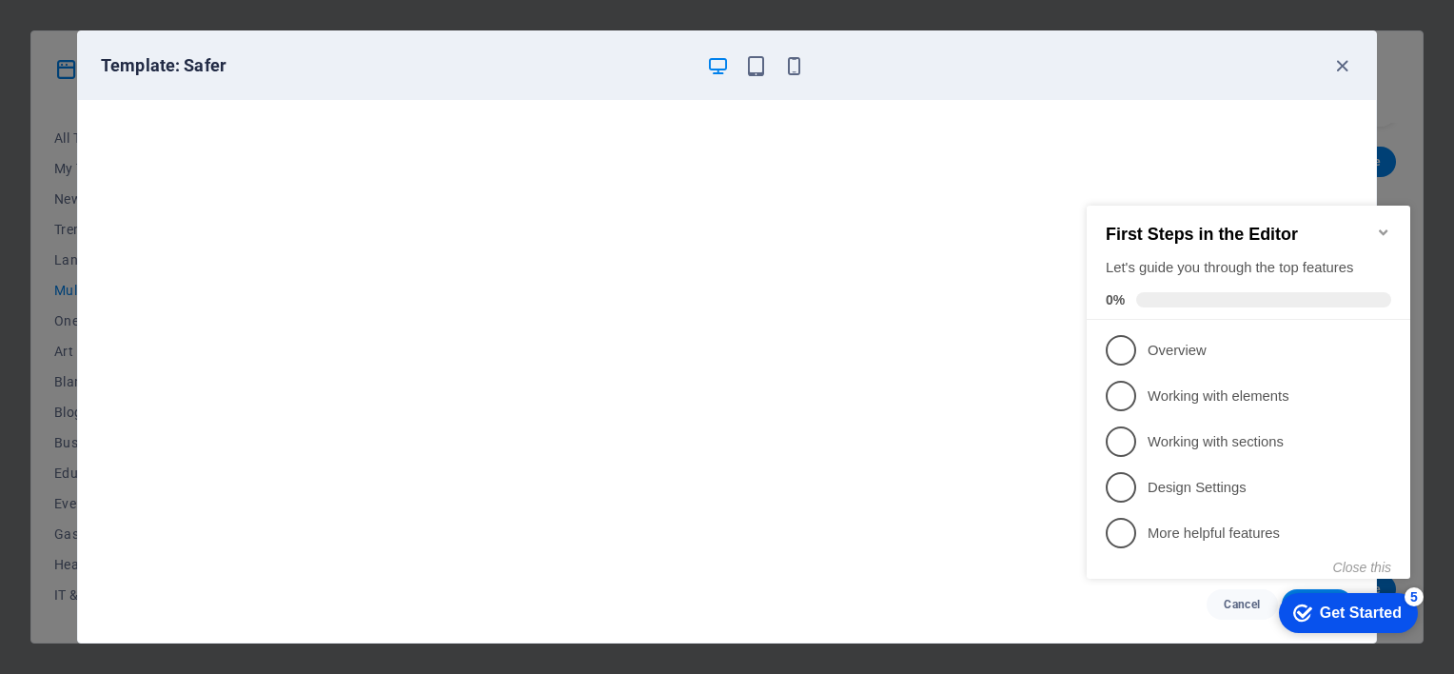
click at [1390, 604] on div "Get Started" at bounding box center [1361, 612] width 82 height 17
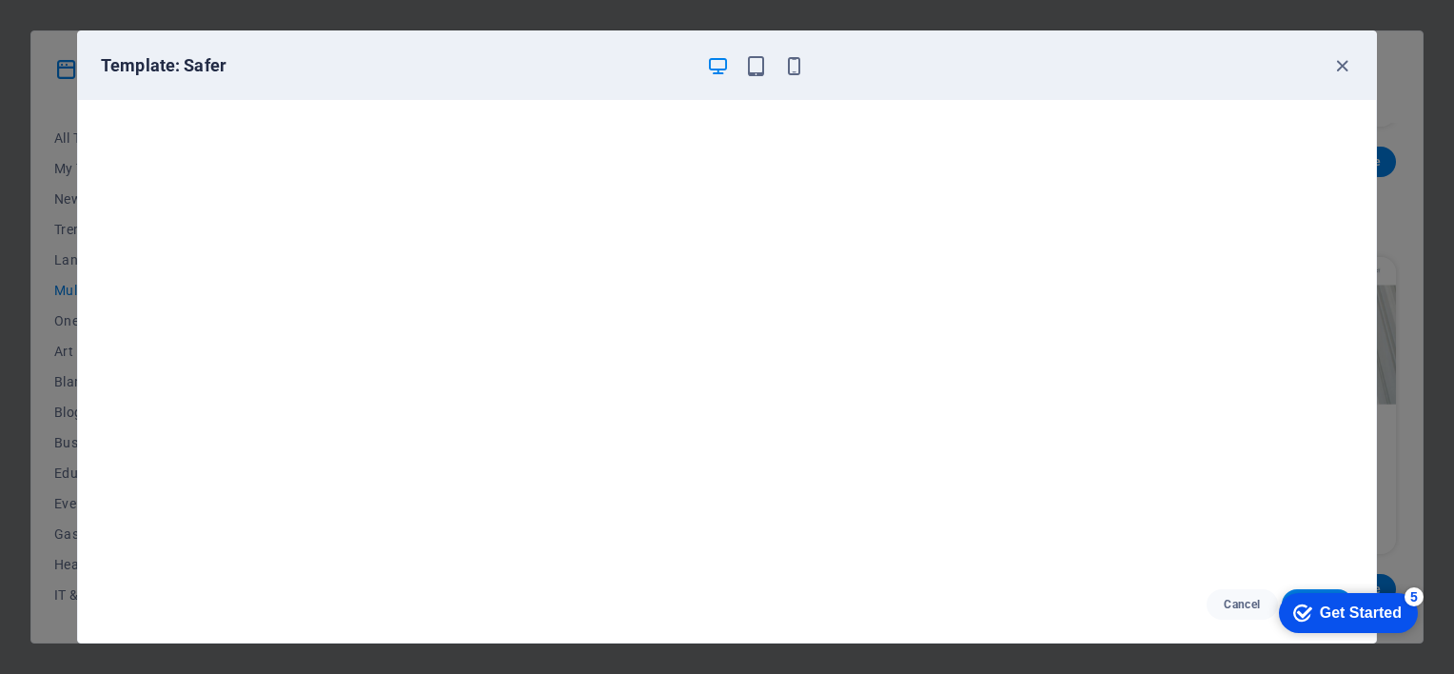
drag, startPoint x: 1569, startPoint y: 1001, endPoint x: 1567, endPoint y: 879, distance: 121.8
click at [1418, 633] on div "checkmark Get Started 5" at bounding box center [1348, 613] width 139 height 40
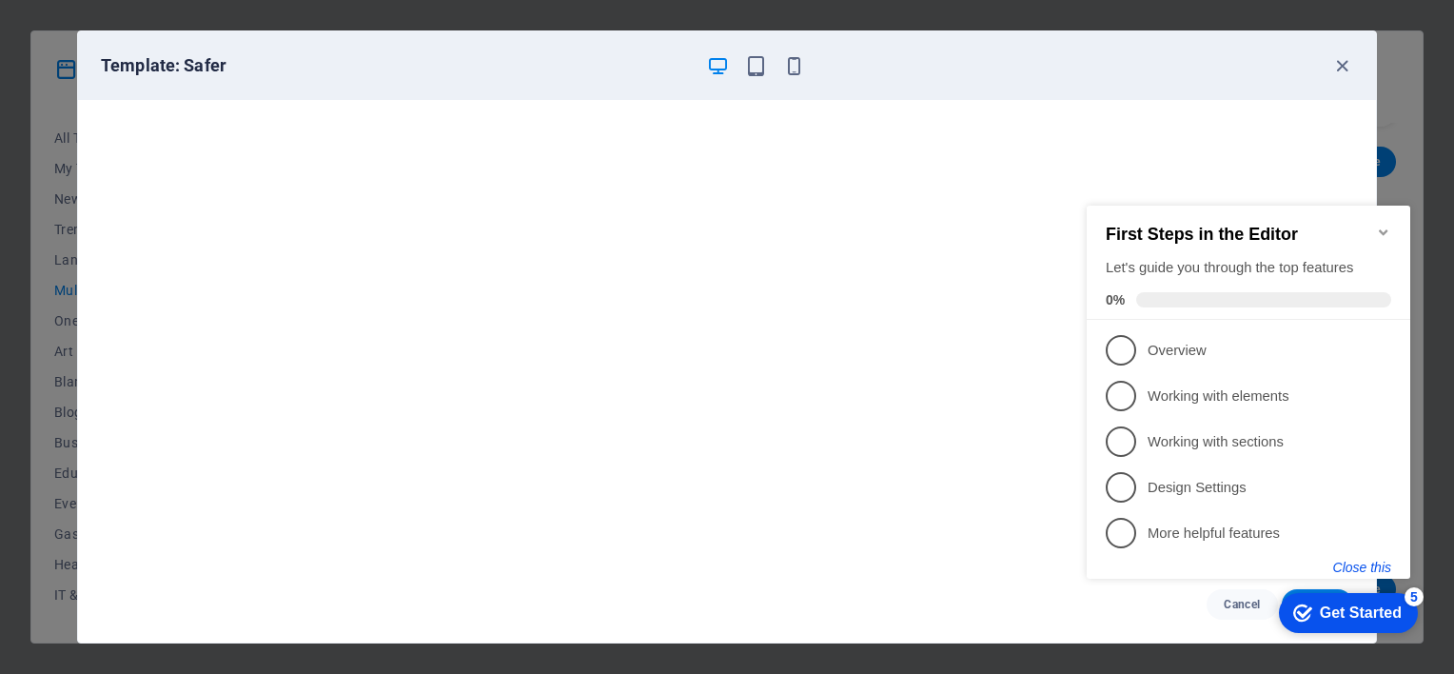
click at [1377, 564] on button "Close this" at bounding box center [1362, 567] width 58 height 15
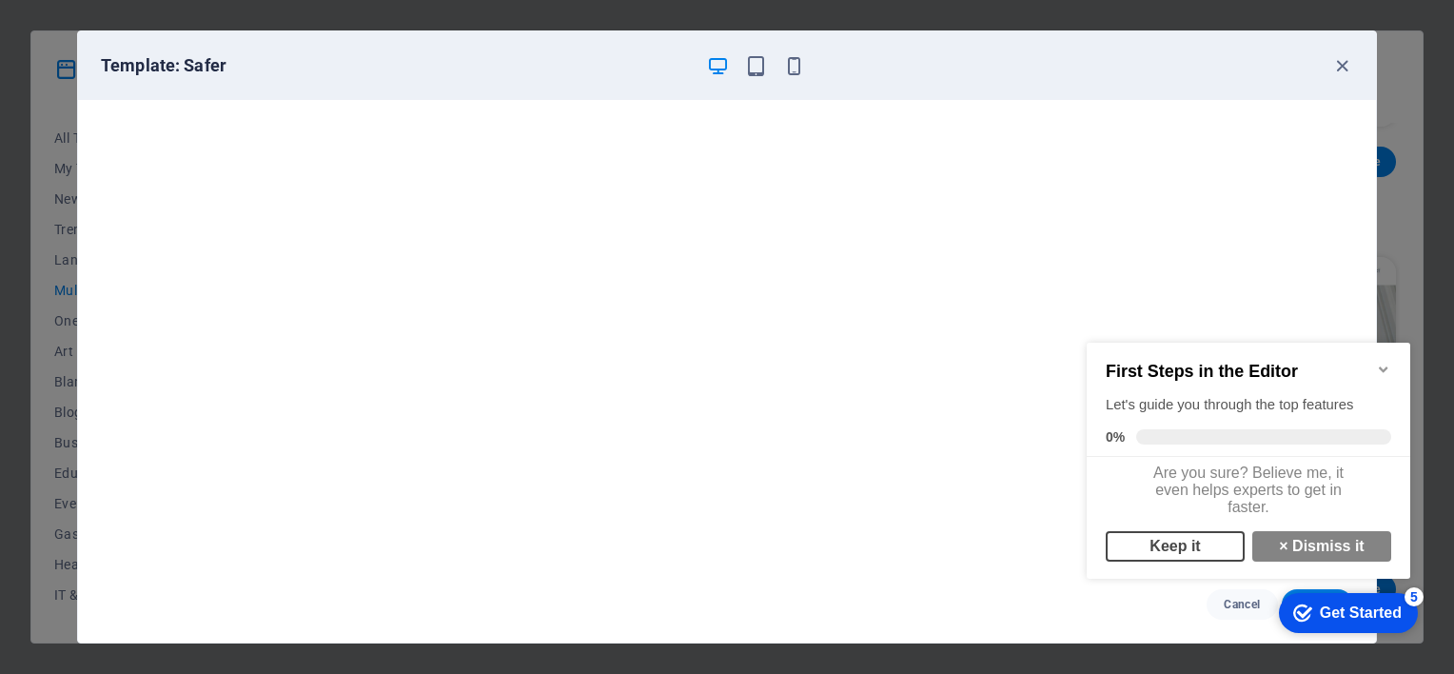
click at [1195, 555] on link "Keep it" at bounding box center [1175, 546] width 139 height 30
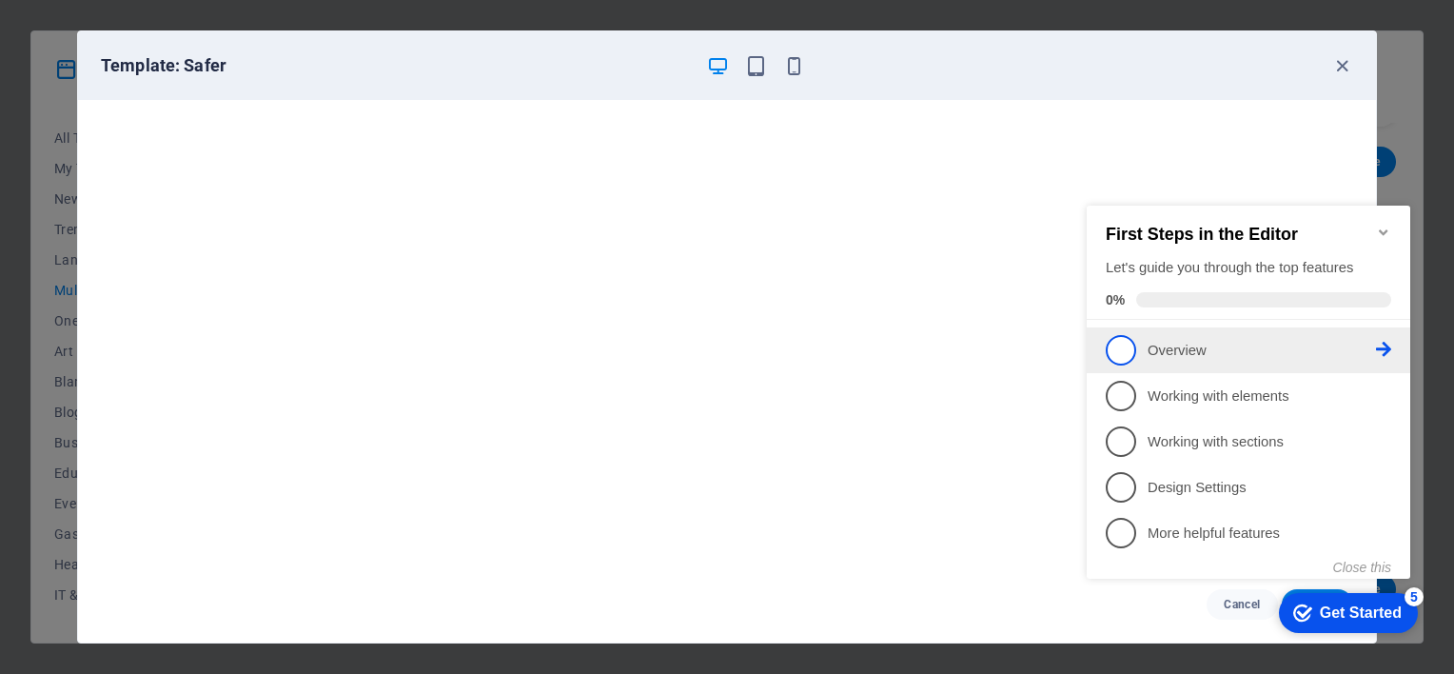
click at [1196, 351] on p "Overview - incomplete" at bounding box center [1262, 351] width 228 height 20
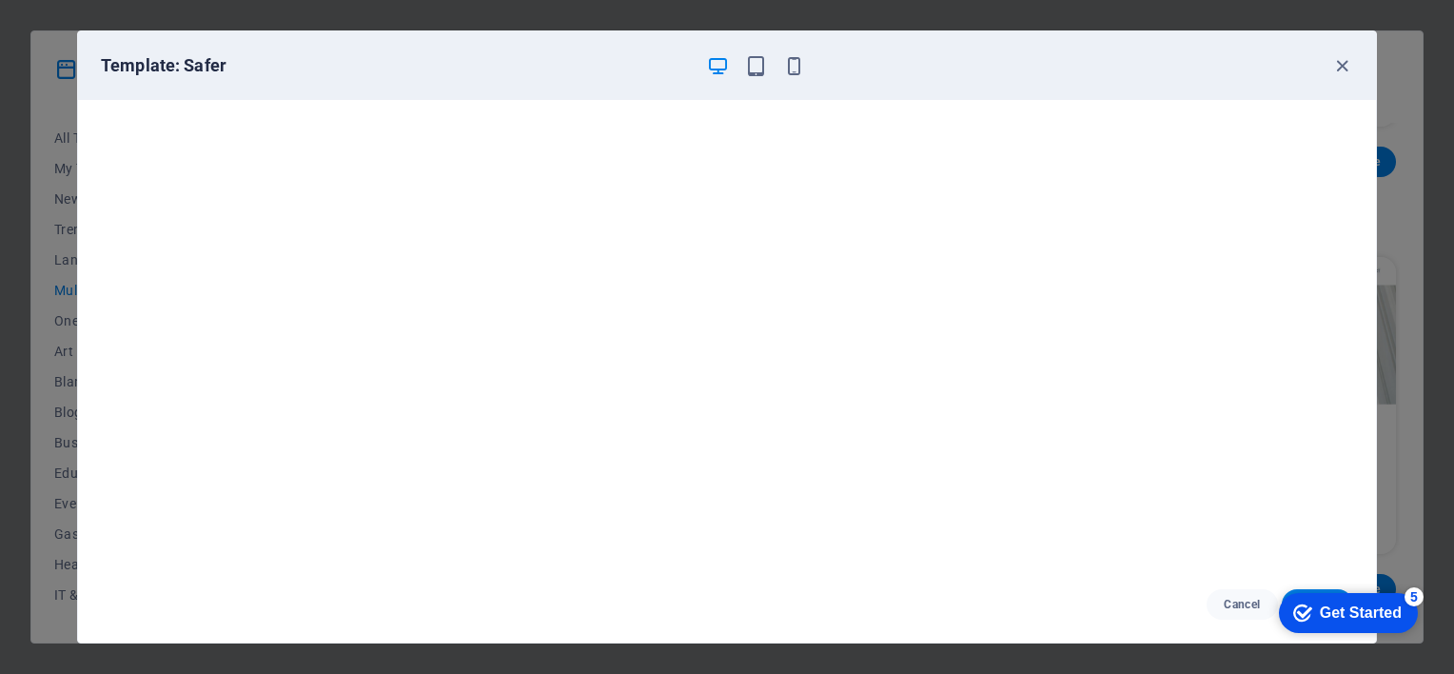
scroll to position [0, 0]
click at [1373, 604] on div "Get Started" at bounding box center [1361, 612] width 82 height 17
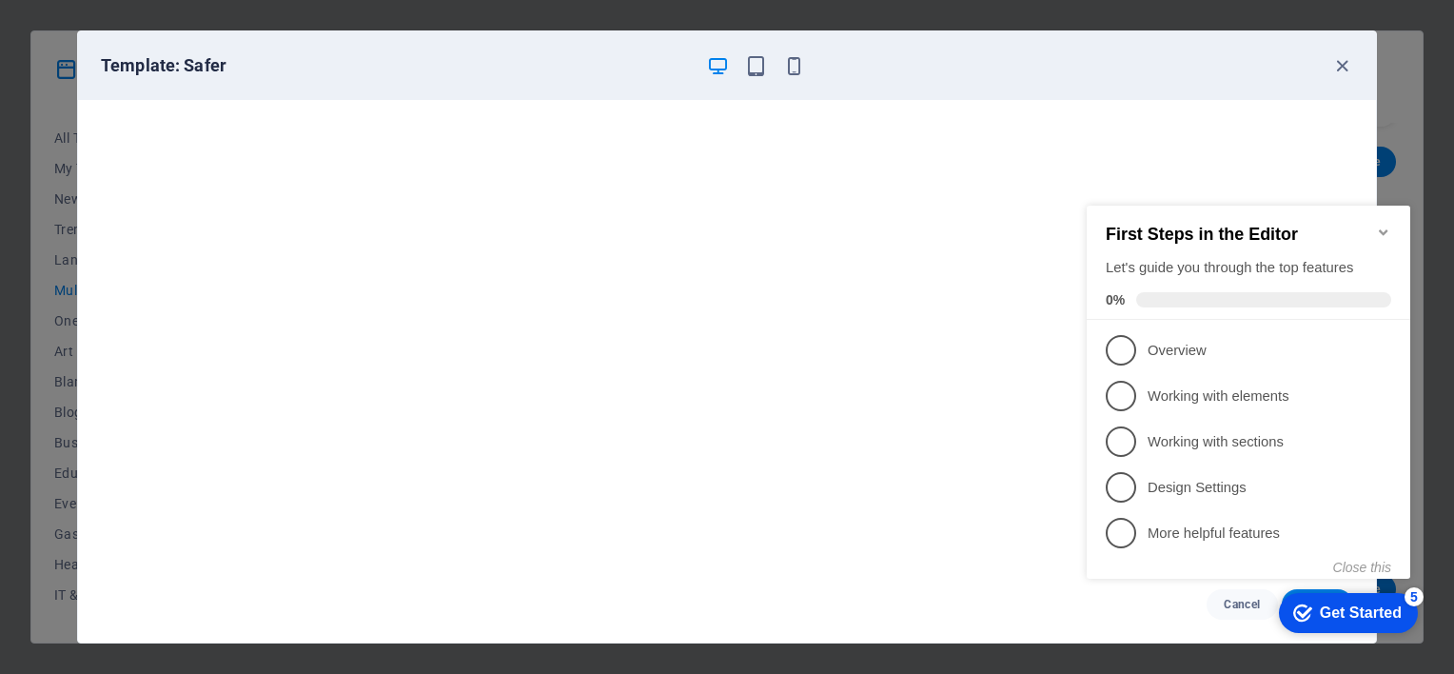
click at [1372, 604] on div "Get Started" at bounding box center [1361, 612] width 82 height 17
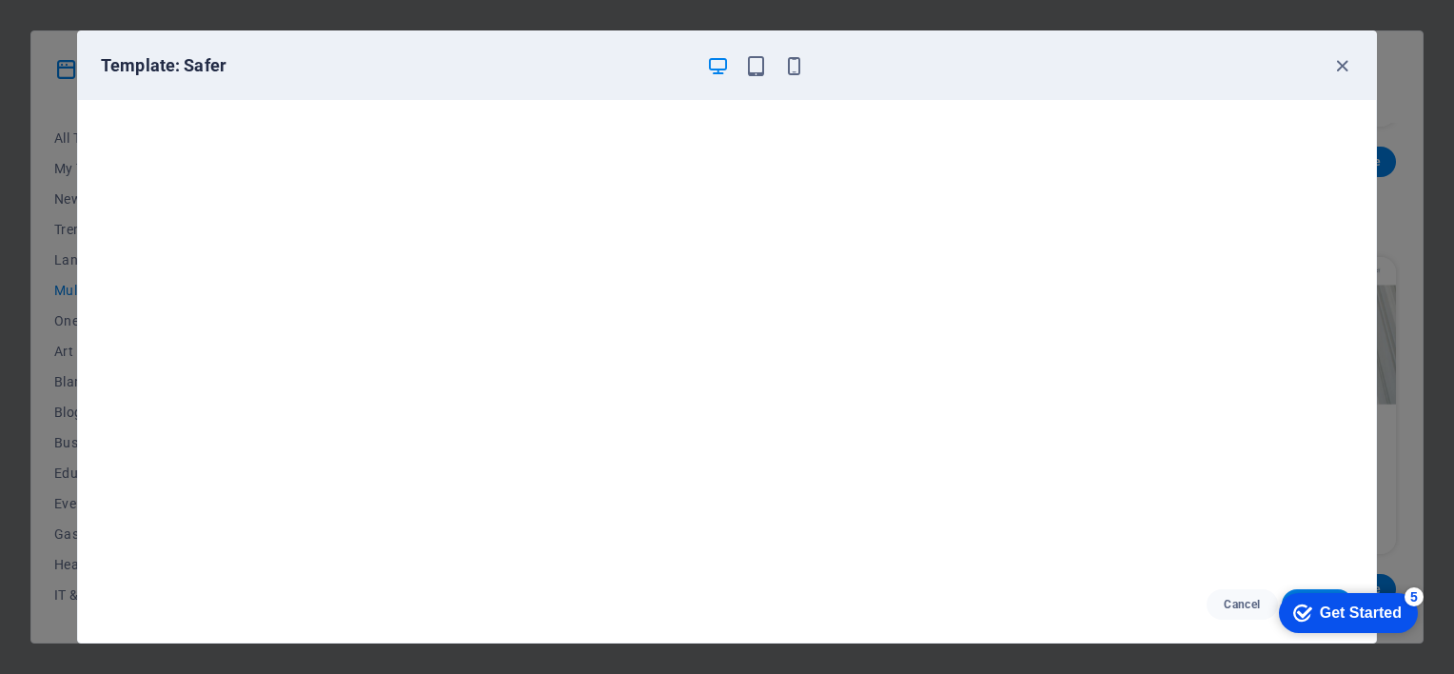
drag, startPoint x: 1518, startPoint y: 1013, endPoint x: 1517, endPoint y: 995, distance: 18.1
click at [1402, 621] on div "Get Started" at bounding box center [1361, 612] width 82 height 17
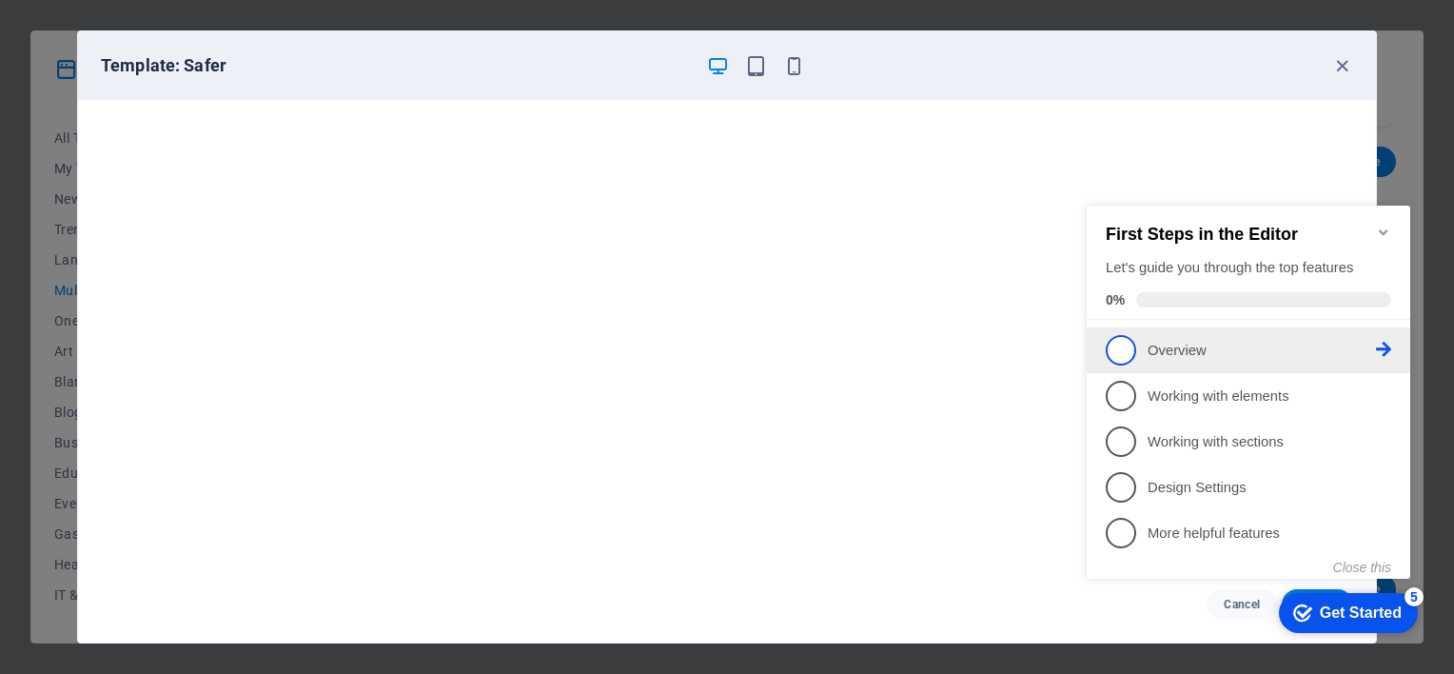
click at [1388, 345] on icon at bounding box center [1383, 349] width 15 height 15
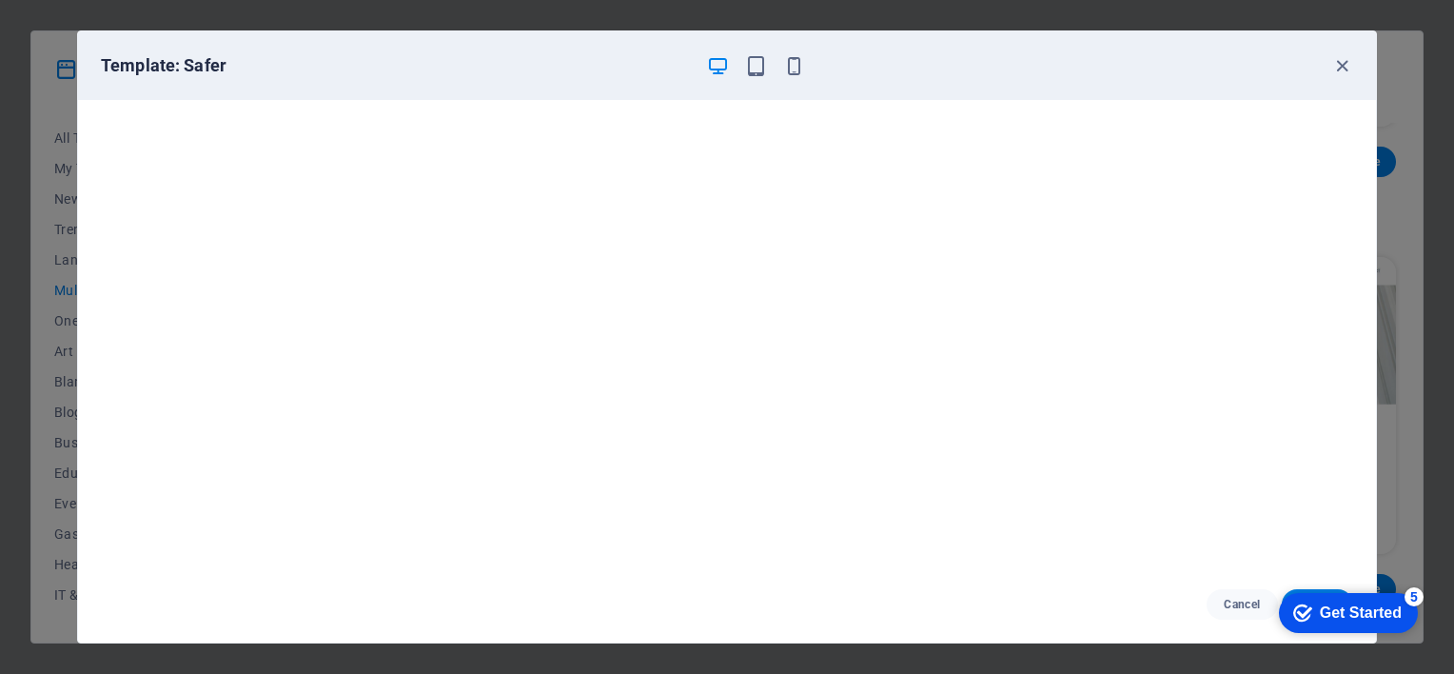
click at [1367, 612] on div "Get Started" at bounding box center [1361, 612] width 82 height 17
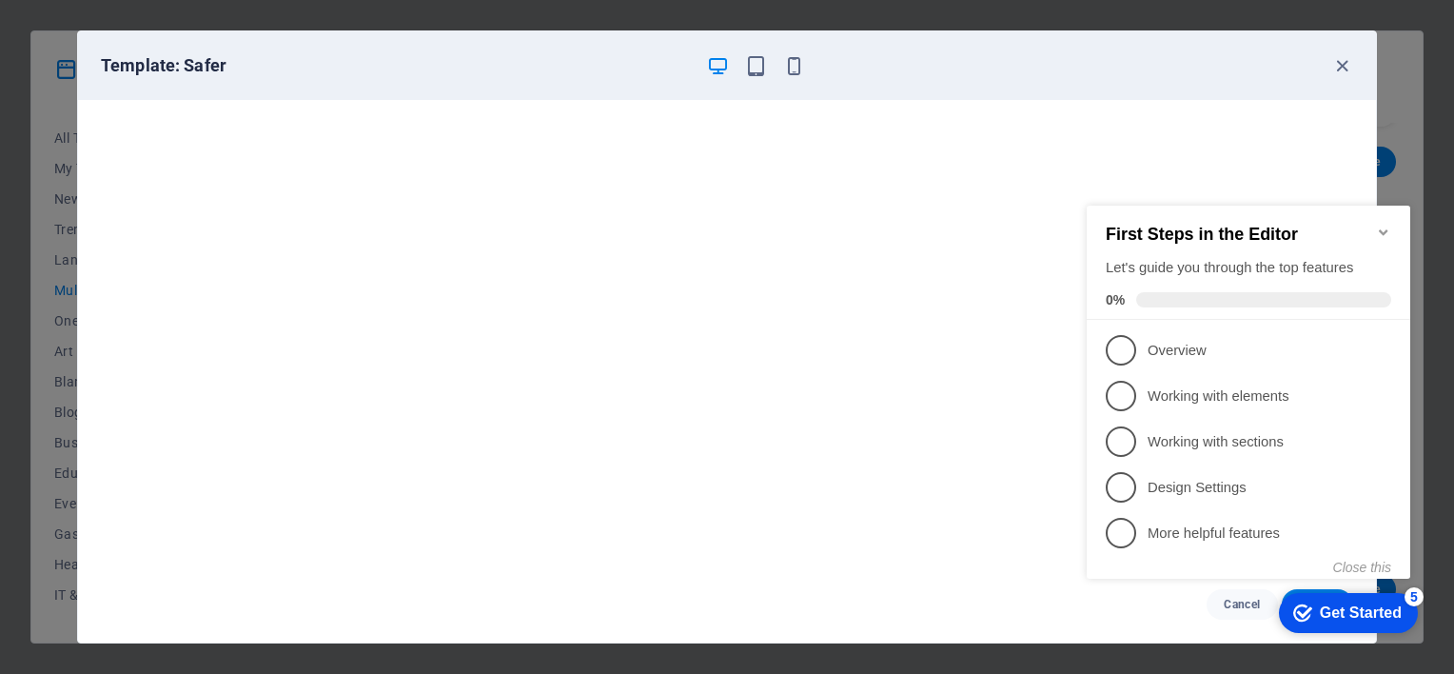
click at [1166, 295] on span at bounding box center [1263, 299] width 255 height 15
click at [1165, 344] on p "Overview - incomplete" at bounding box center [1262, 351] width 228 height 20
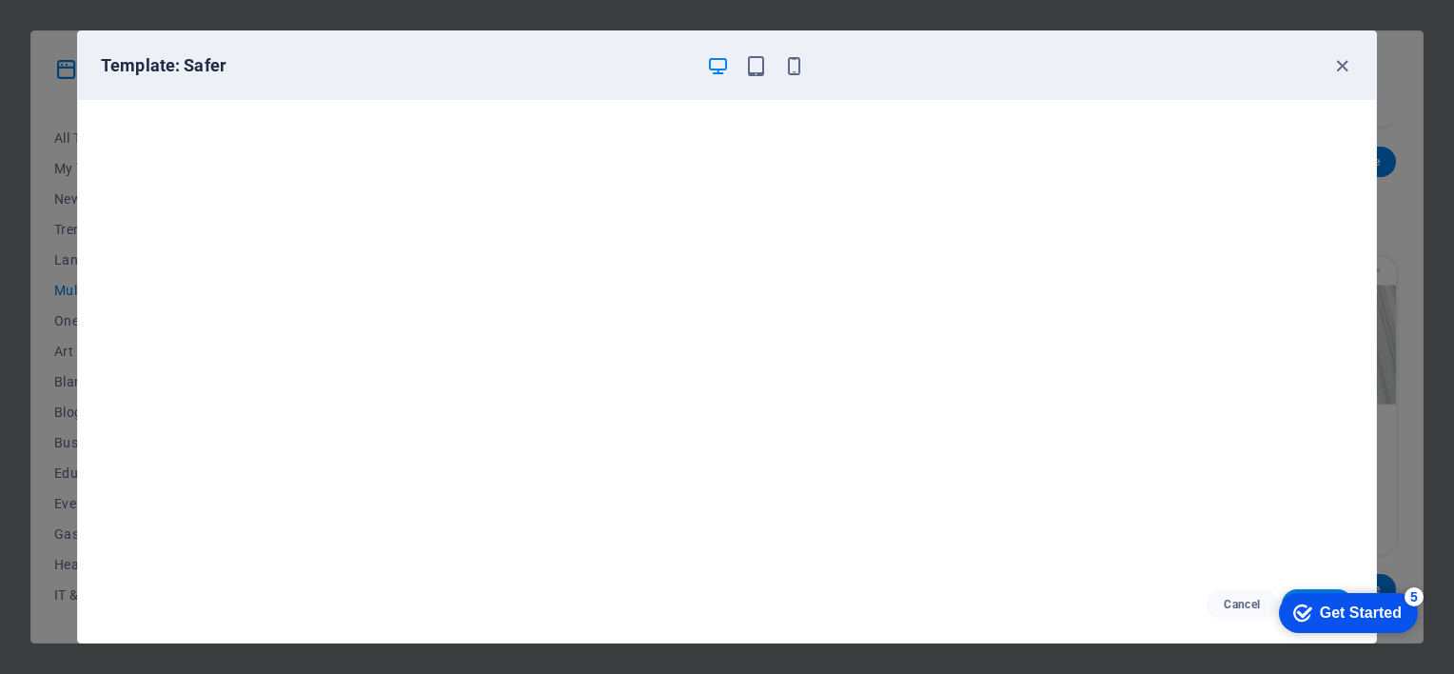
scroll to position [5, 0]
drag, startPoint x: 1351, startPoint y: 605, endPoint x: 1344, endPoint y: 490, distance: 115.4
click html "checkmark Get Started 5 First Steps in the Editor Let's guide you through the t…"
drag, startPoint x: 2608, startPoint y: 1074, endPoint x: 1414, endPoint y: 595, distance: 1285.9
click at [1414, 595] on div "5" at bounding box center [1414, 596] width 19 height 19
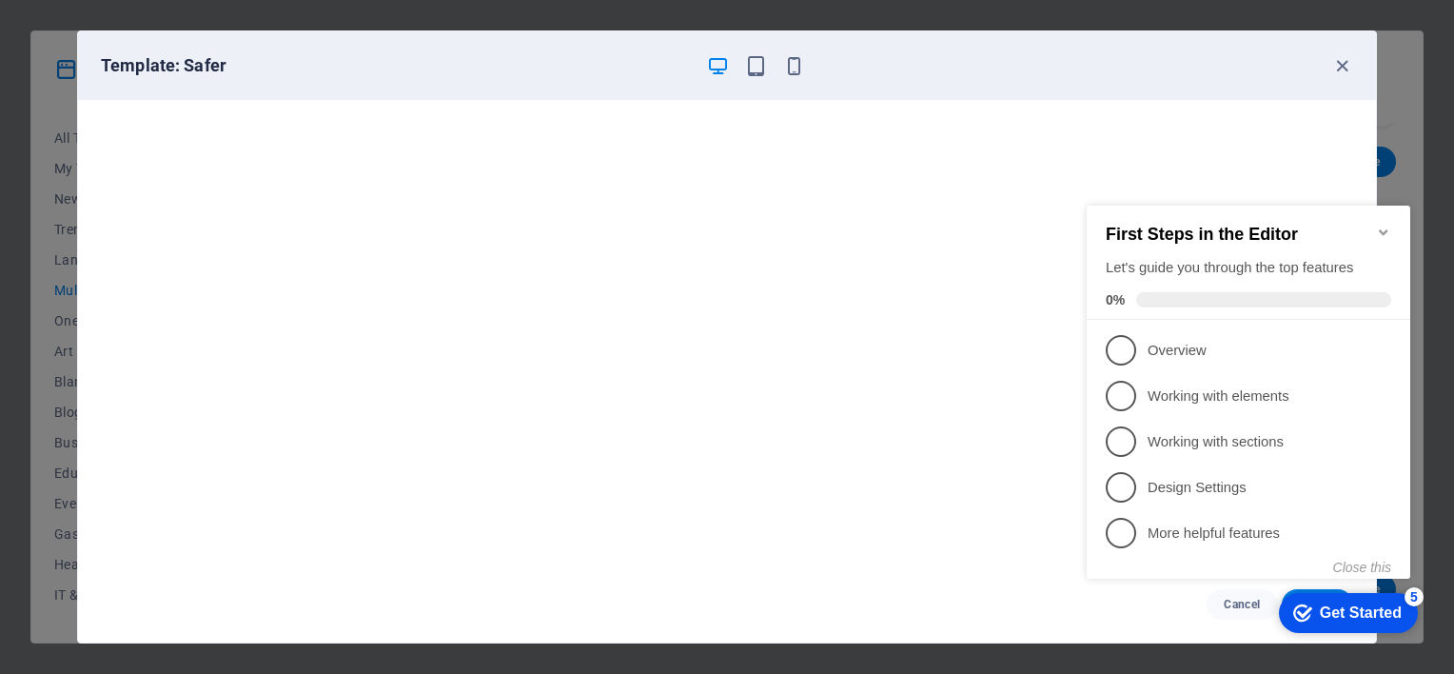
drag, startPoint x: 1414, startPoint y: 577, endPoint x: 1391, endPoint y: 595, distance: 29.1
click div "checkmark Get Started 5 First Steps in the Editor Let's guide you through the t…"
click at [1179, 487] on p "Design Settings - incomplete" at bounding box center [1262, 488] width 228 height 20
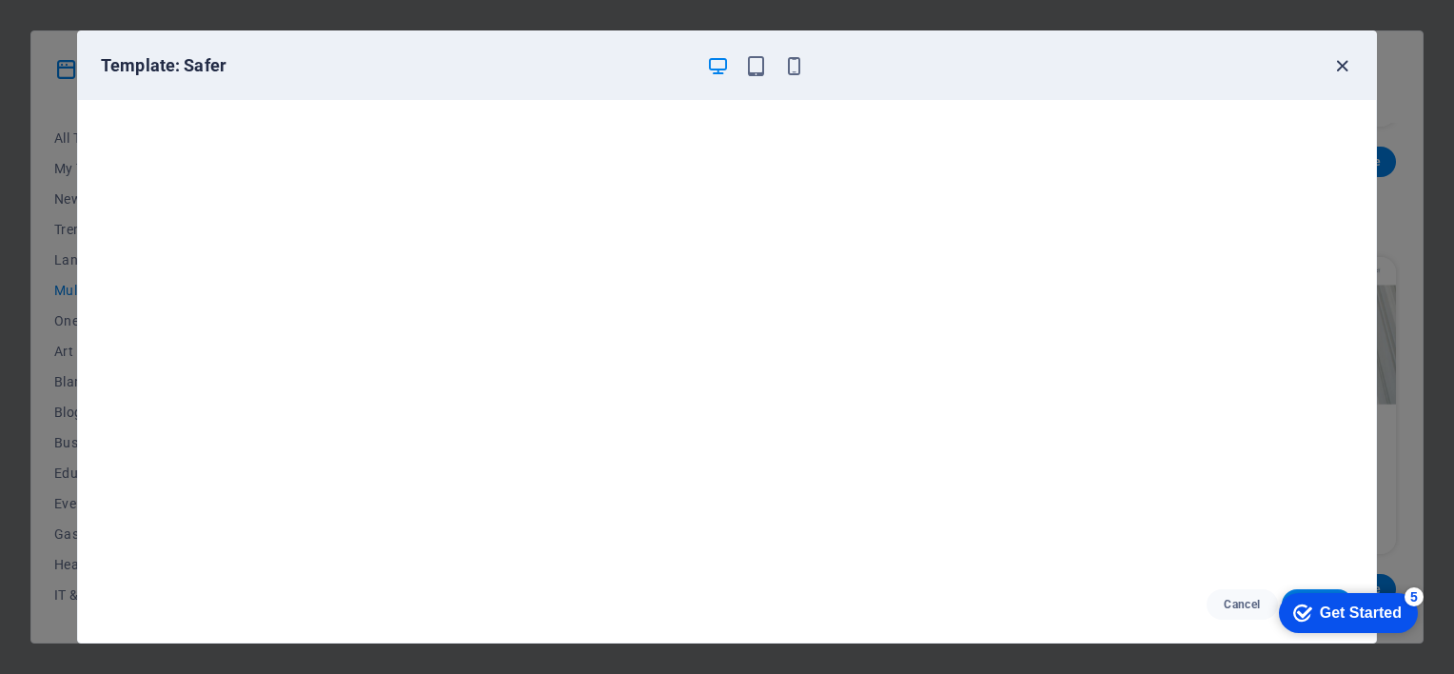
click at [1346, 69] on icon "button" at bounding box center [1342, 66] width 22 height 22
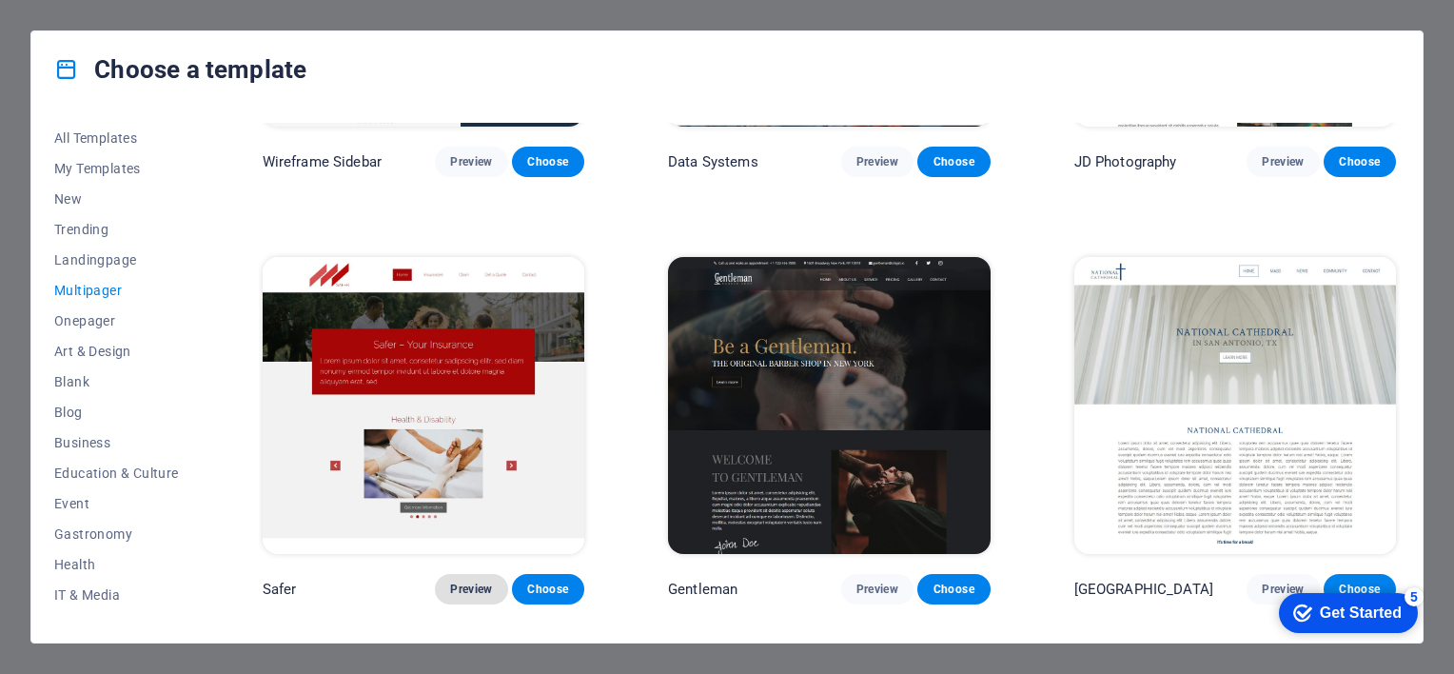
click at [475, 581] on span "Preview" at bounding box center [471, 588] width 42 height 15
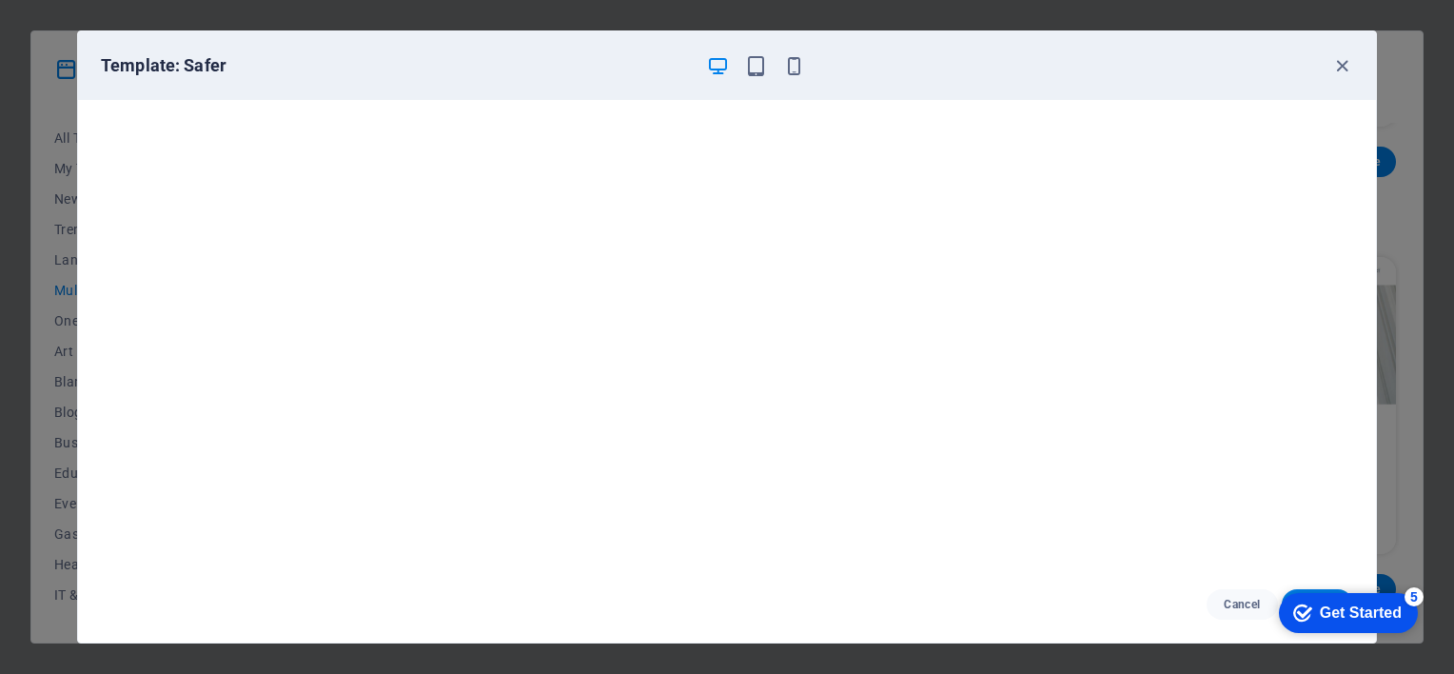
drag, startPoint x: 1025, startPoint y: 49, endPoint x: 928, endPoint y: 46, distance: 97.1
click at [928, 46] on div "Template: Safer" at bounding box center [727, 65] width 1298 height 69
click at [1340, 63] on icon "button" at bounding box center [1342, 66] width 22 height 22
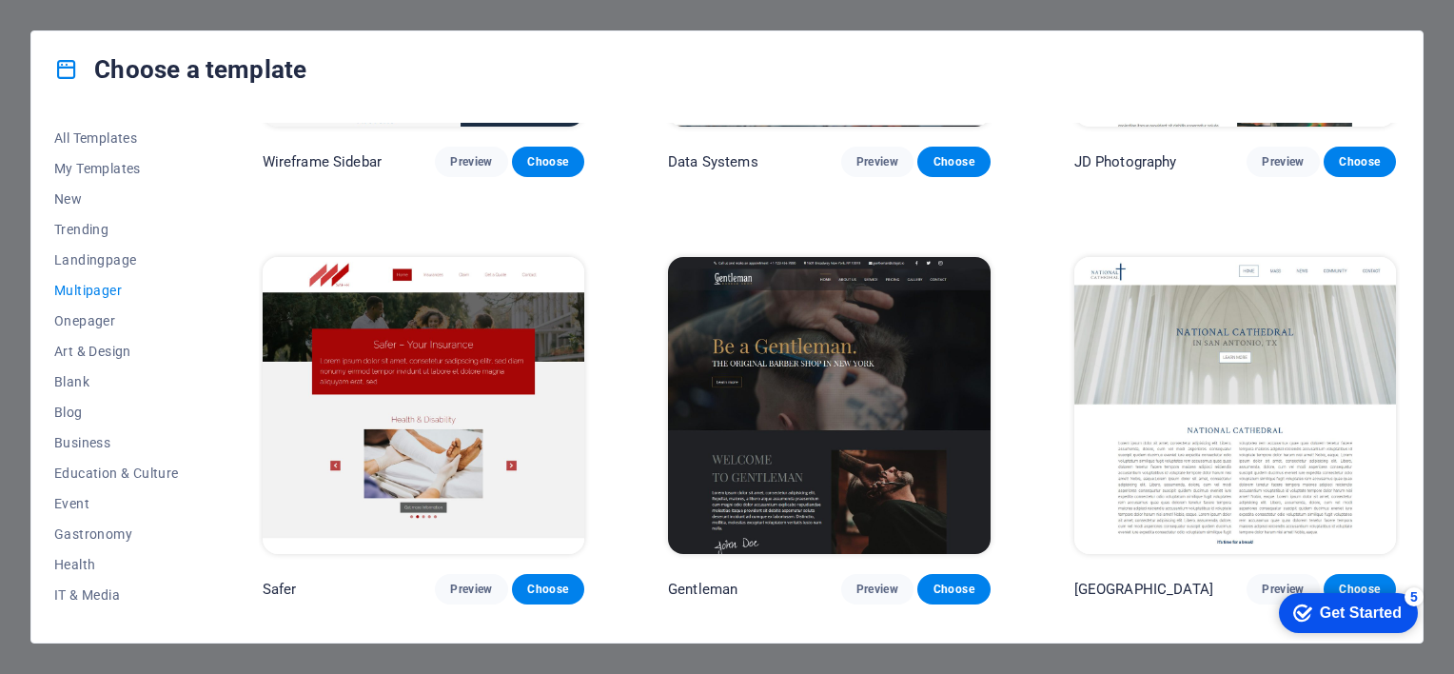
click at [1379, 600] on div "checkmark Get Started 5" at bounding box center [1348, 613] width 139 height 40
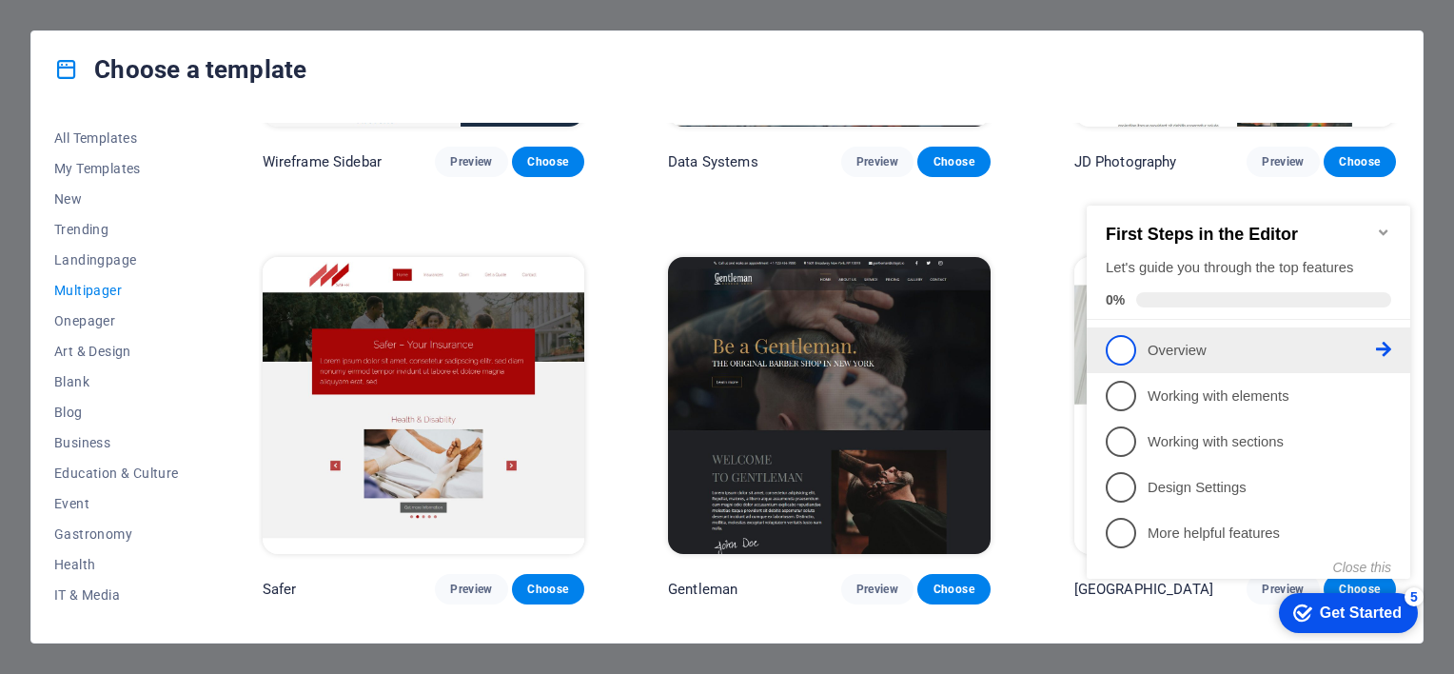
click at [1202, 351] on p "Overview - incomplete" at bounding box center [1262, 351] width 228 height 20
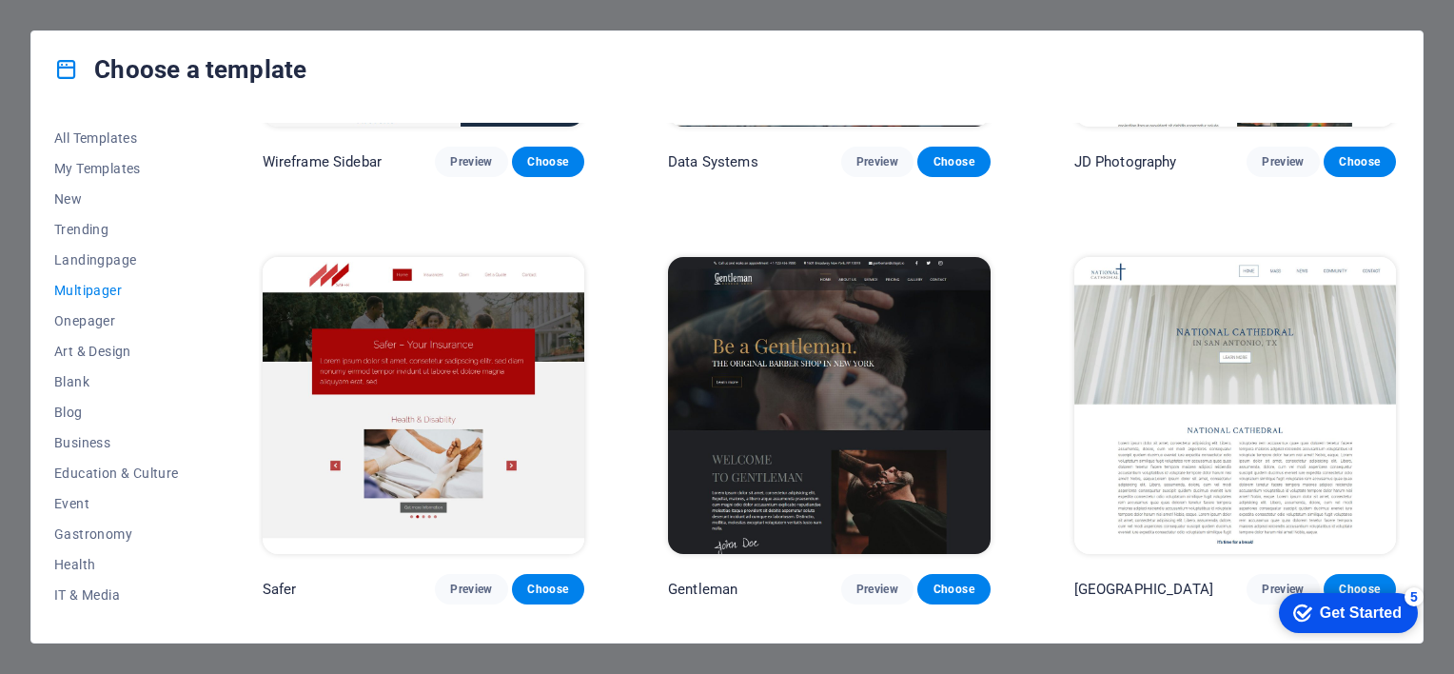
click at [471, 72] on div "Choose a template" at bounding box center [726, 69] width 1391 height 76
click at [1289, 10] on div "Choose a template All Templates My Templates New Trending Landingpage Multipage…" at bounding box center [727, 337] width 1454 height 674
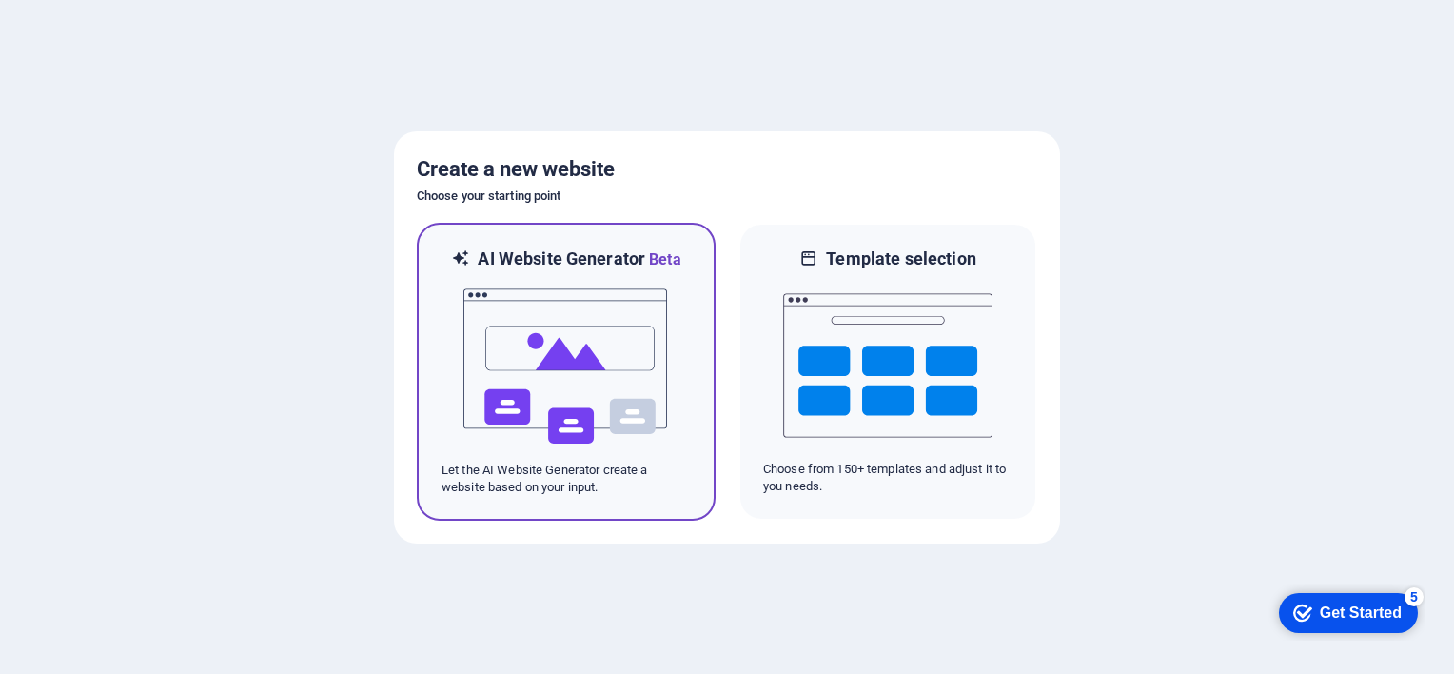
click at [640, 330] on img at bounding box center [566, 366] width 209 height 190
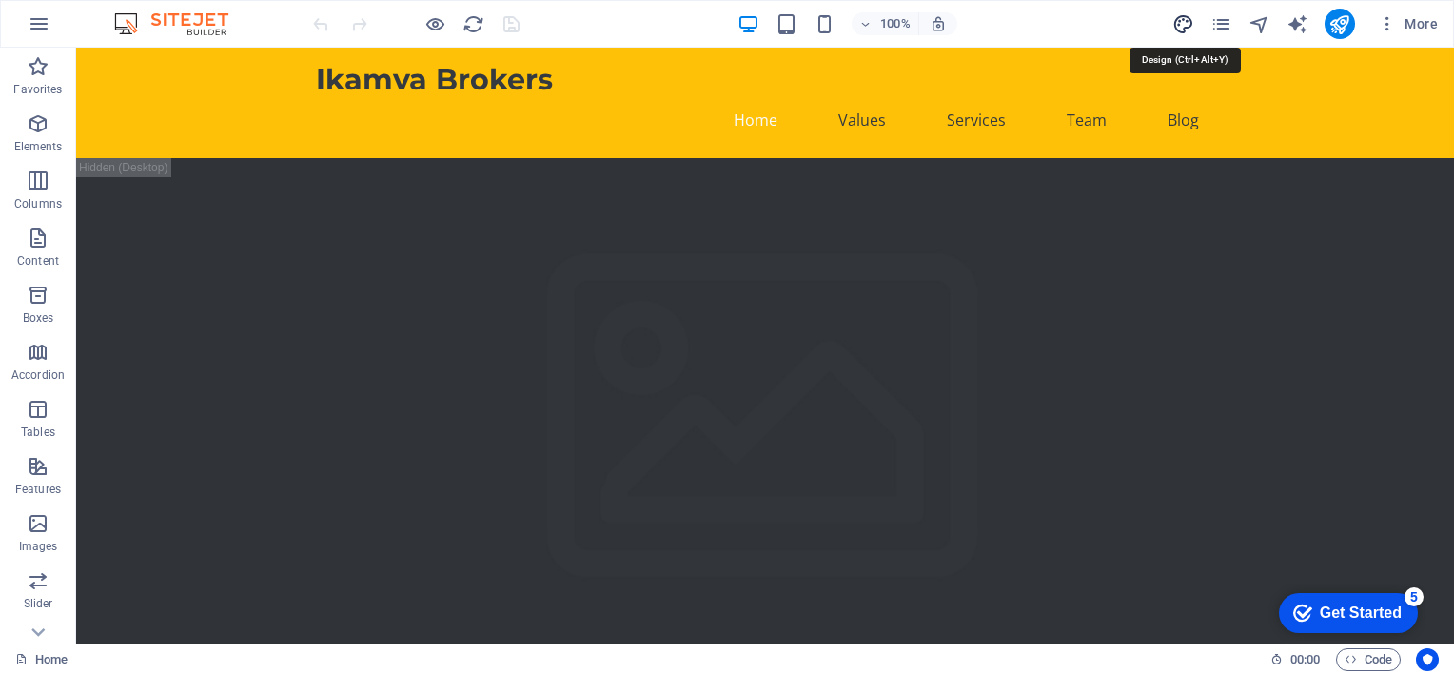
drag, startPoint x: 1182, startPoint y: 23, endPoint x: 802, endPoint y: 286, distance: 461.7
click at [1182, 23] on icon "design" at bounding box center [1183, 24] width 22 height 22
select select "px"
select select "200"
select select "px"
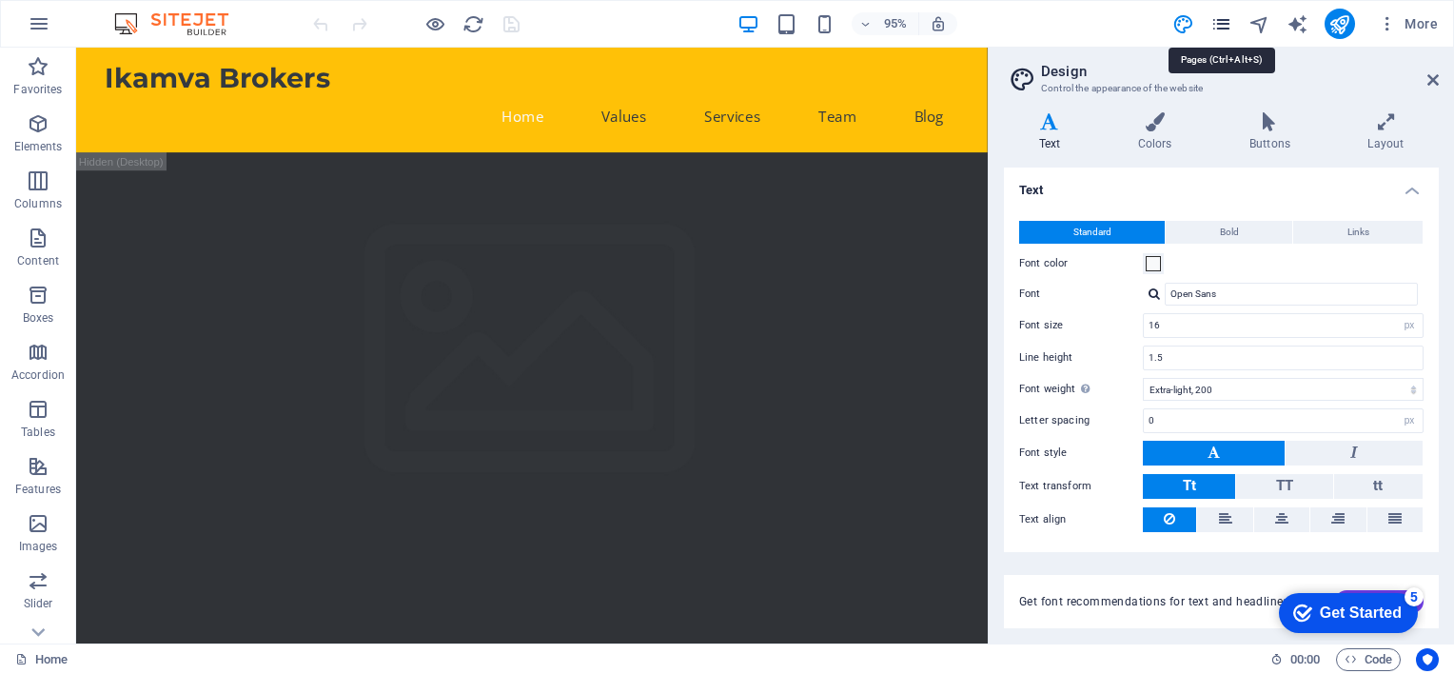
click at [1227, 22] on icon "pages" at bounding box center [1222, 24] width 22 height 22
click at [1224, 17] on icon "pages" at bounding box center [1222, 24] width 22 height 22
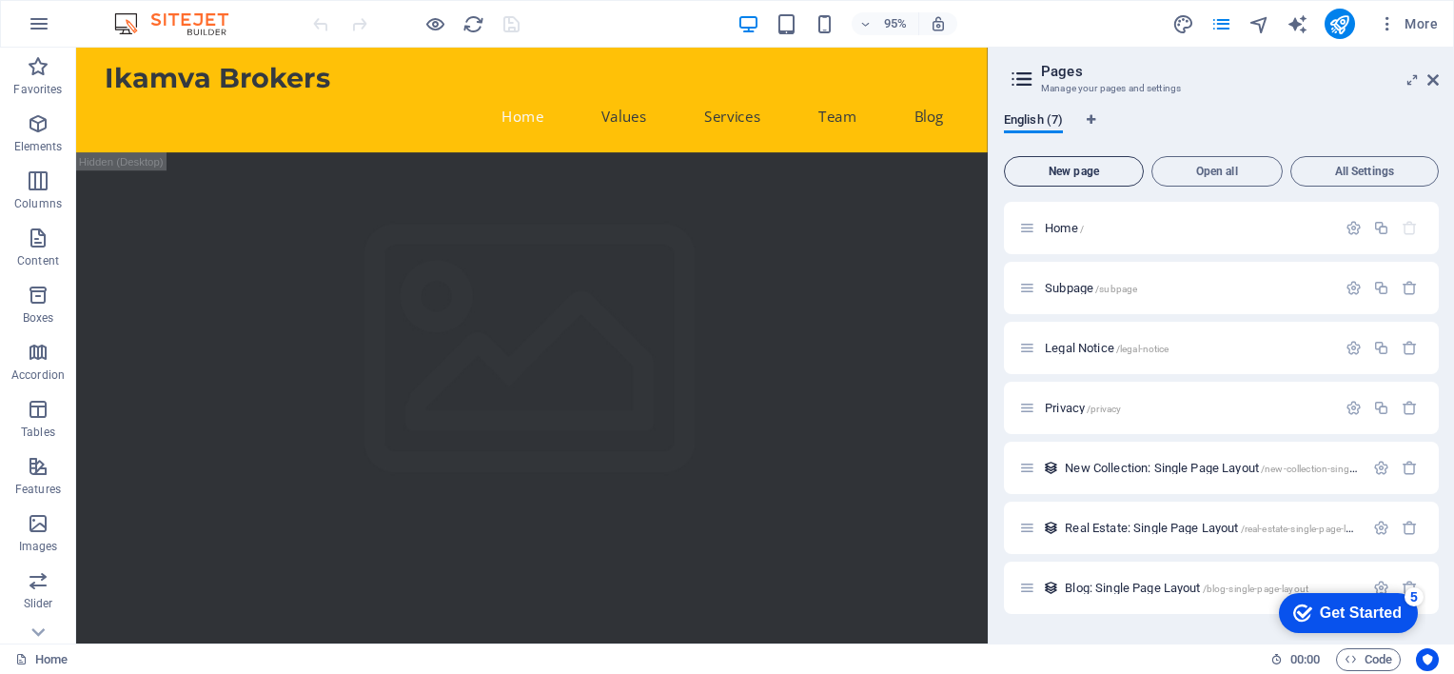
click at [1089, 166] on span "New page" at bounding box center [1074, 171] width 123 height 11
